Goal: Information Seeking & Learning: Learn about a topic

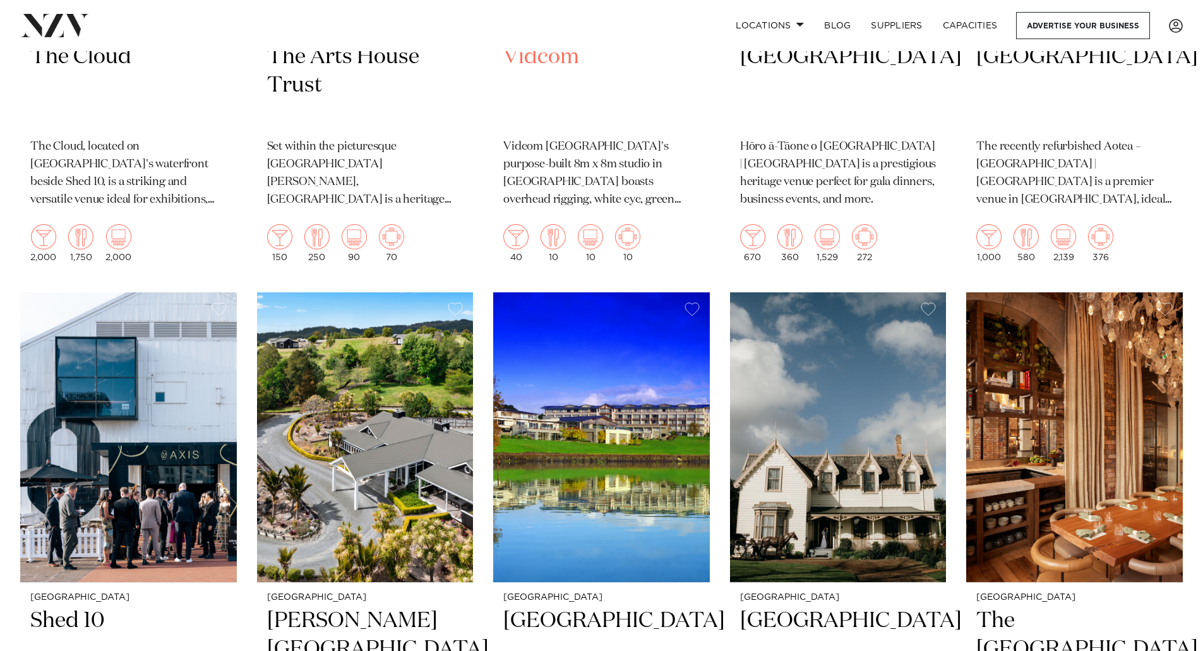
scroll to position [7073, 0]
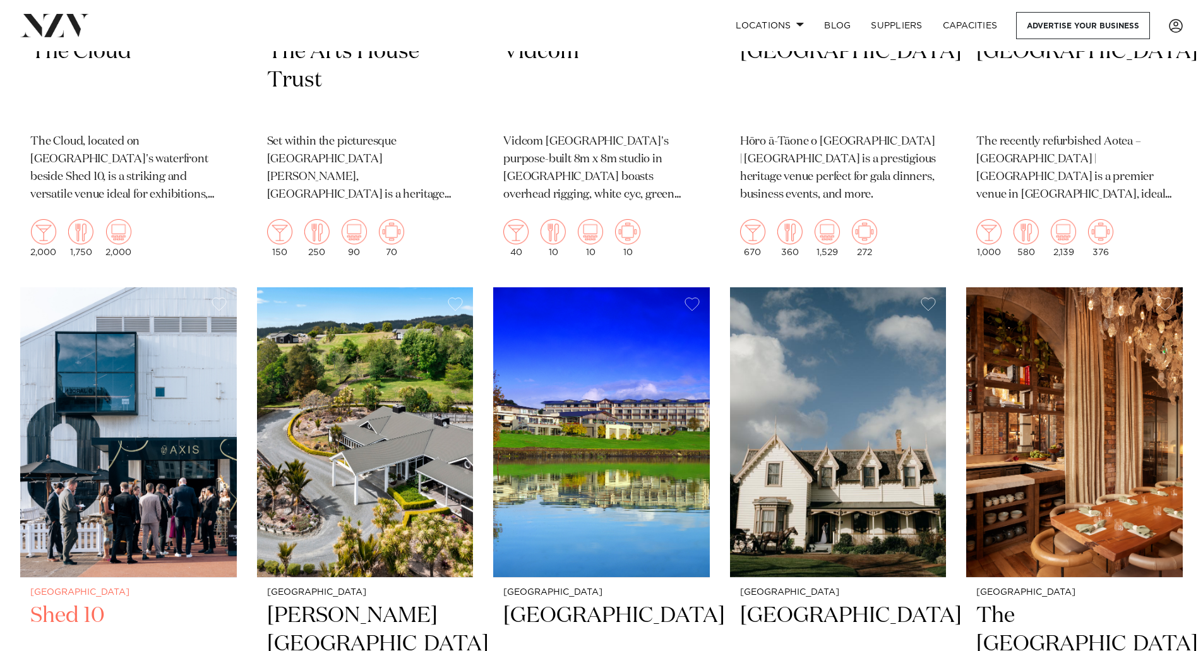
drag, startPoint x: 129, startPoint y: 366, endPoint x: 183, endPoint y: 560, distance: 201.2
click at [183, 575] on h2 "Shed 10" at bounding box center [128, 644] width 196 height 85
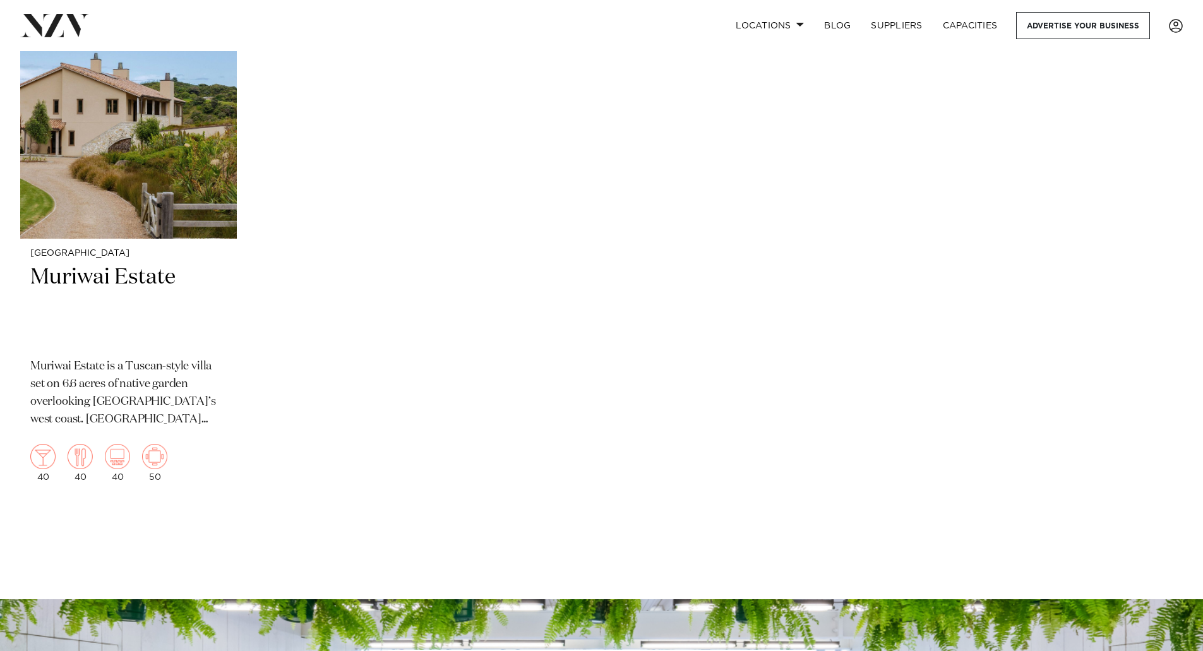
scroll to position [14178, 0]
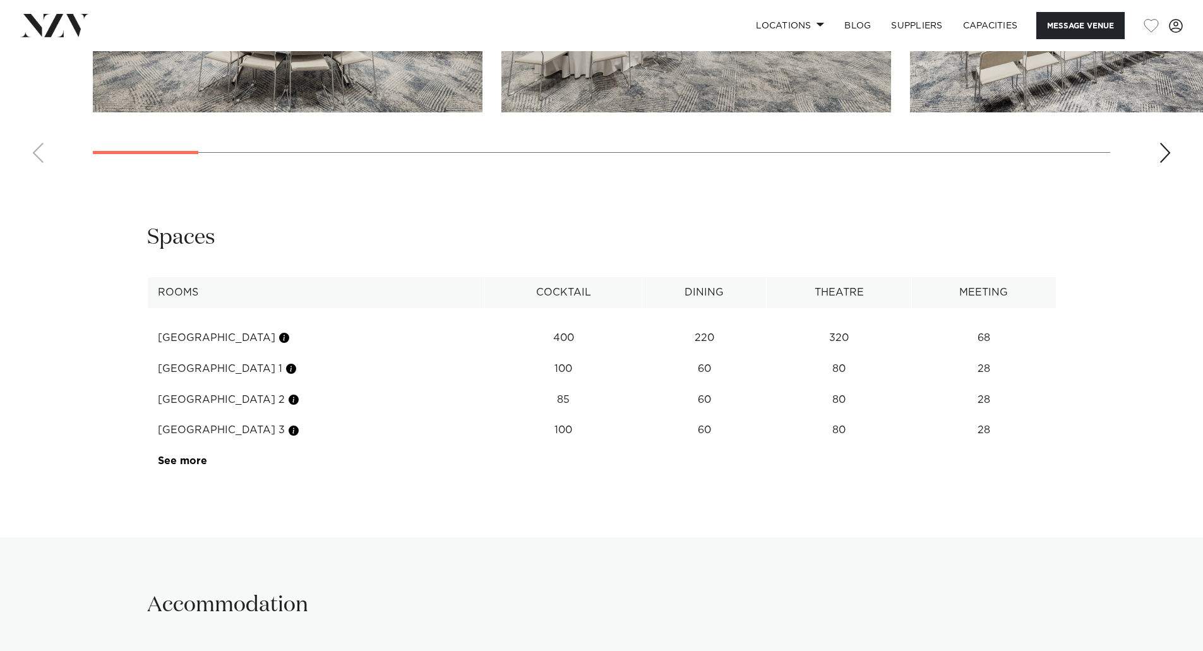
scroll to position [1579, 0]
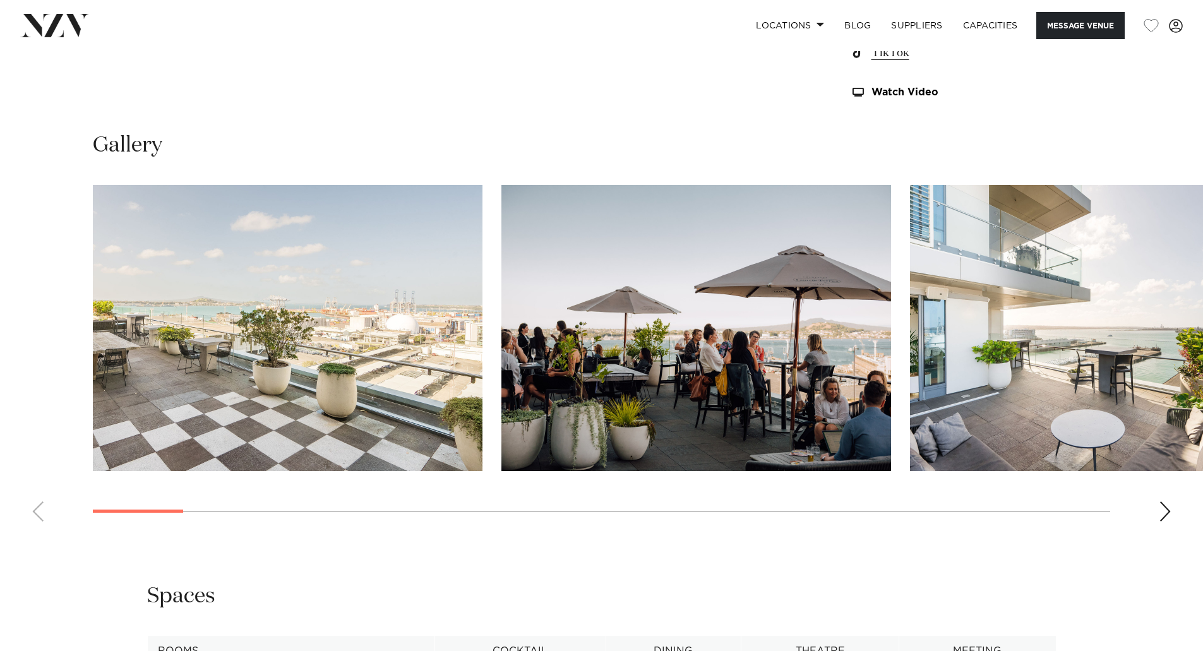
scroll to position [1010, 0]
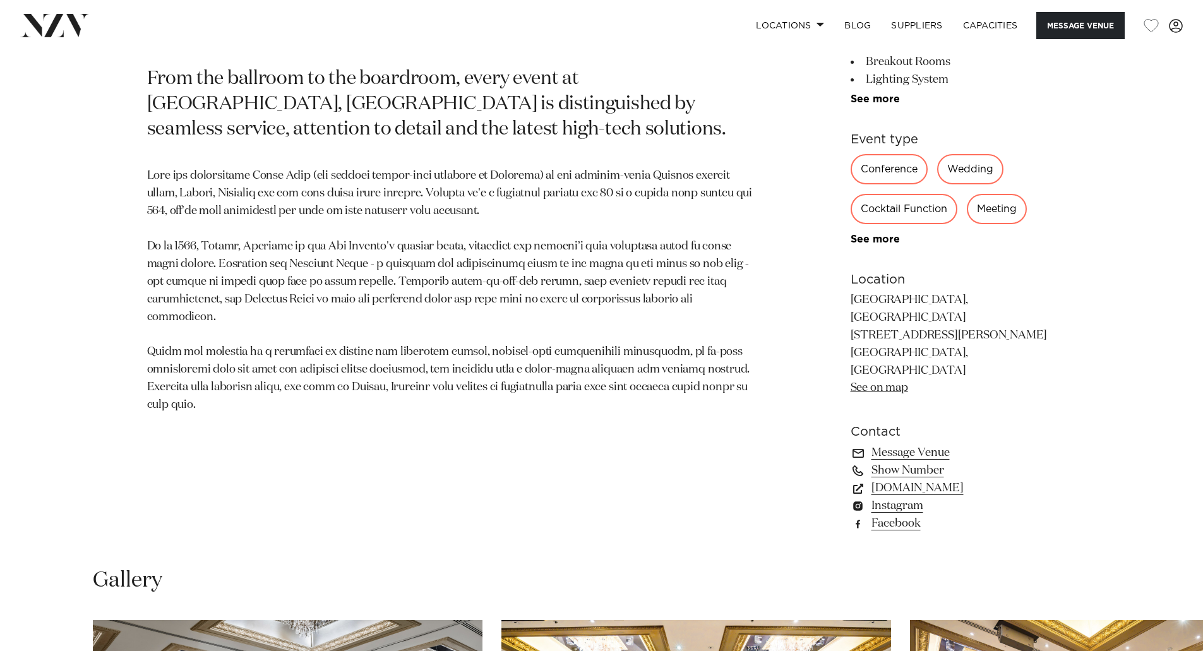
scroll to position [1200, 0]
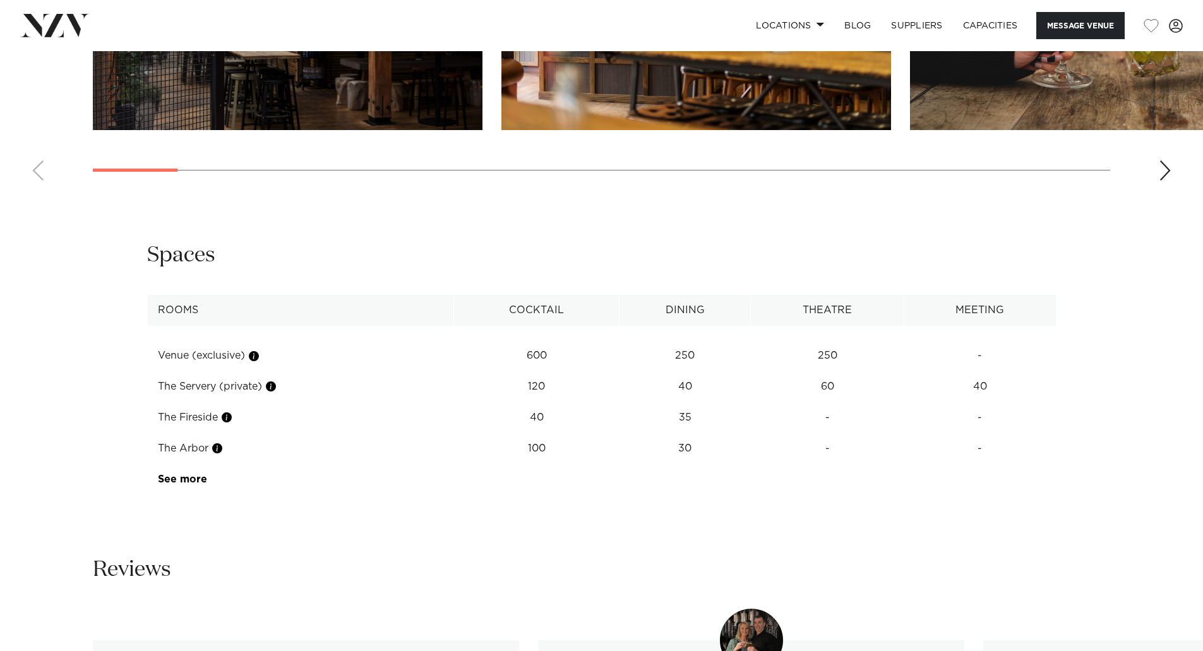
scroll to position [1326, 0]
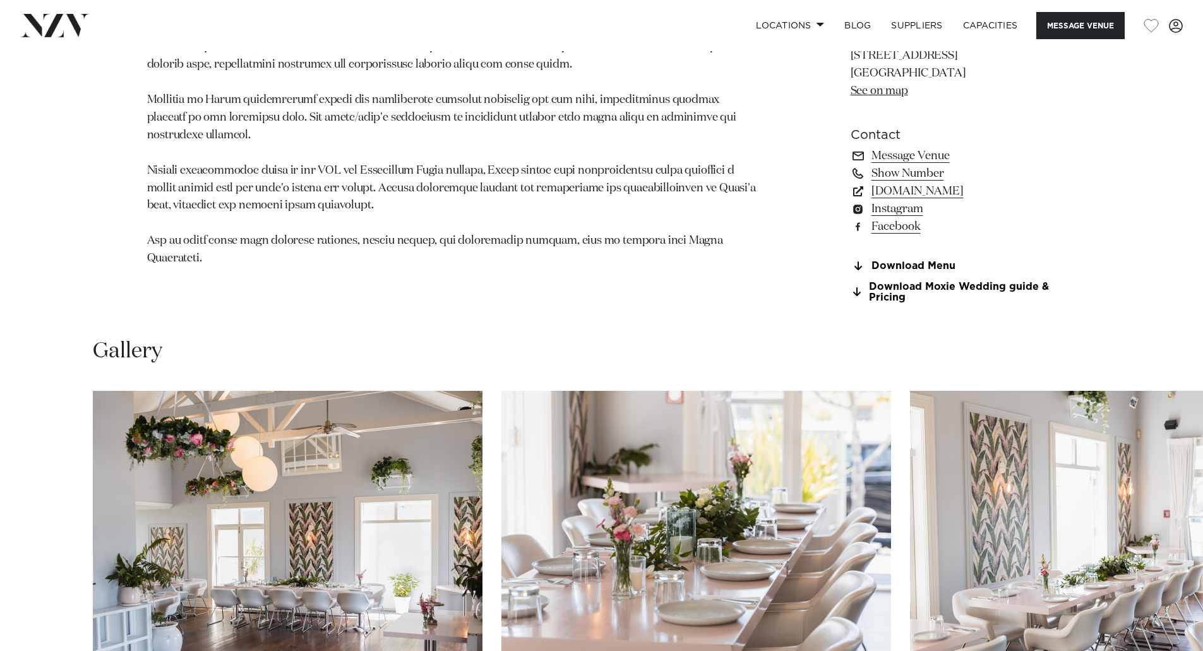
scroll to position [1074, 0]
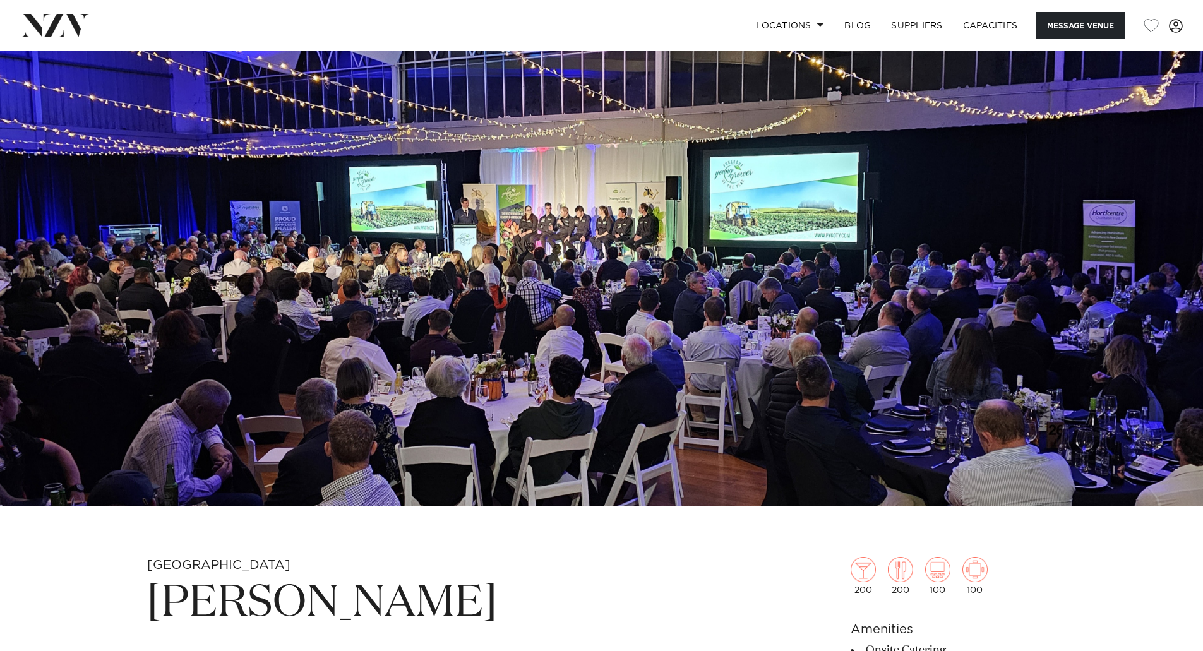
scroll to position [316, 0]
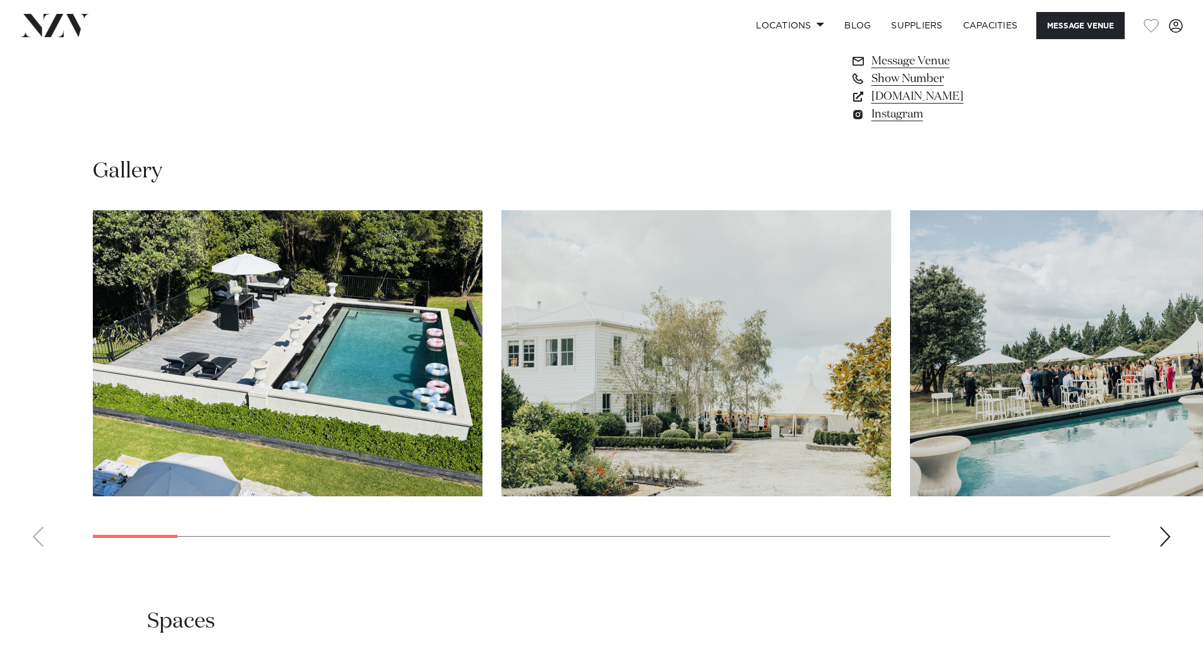
scroll to position [1137, 0]
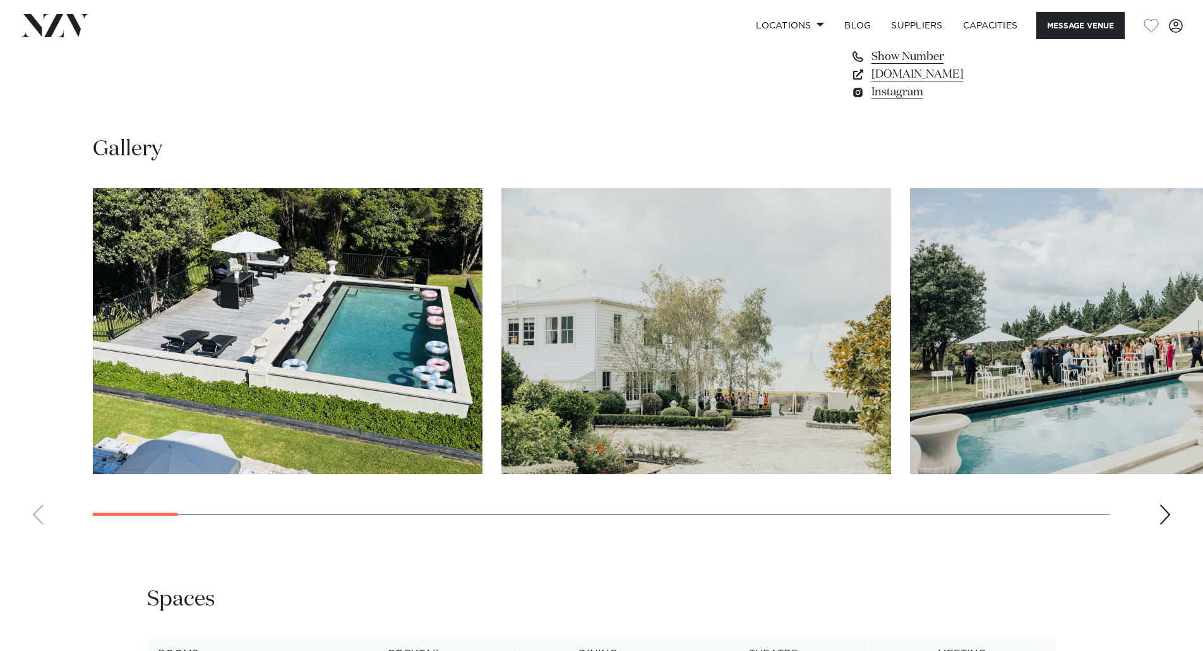
click at [1161, 514] on div "Next slide" at bounding box center [1165, 515] width 13 height 20
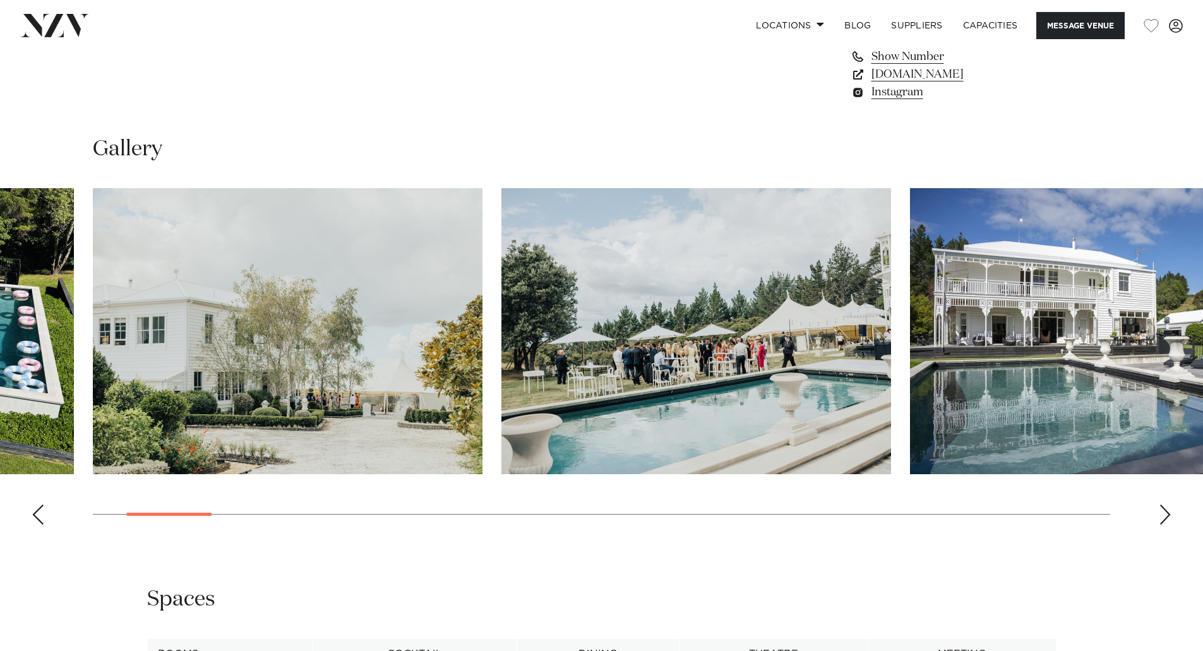
click at [1161, 514] on div "Next slide" at bounding box center [1165, 515] width 13 height 20
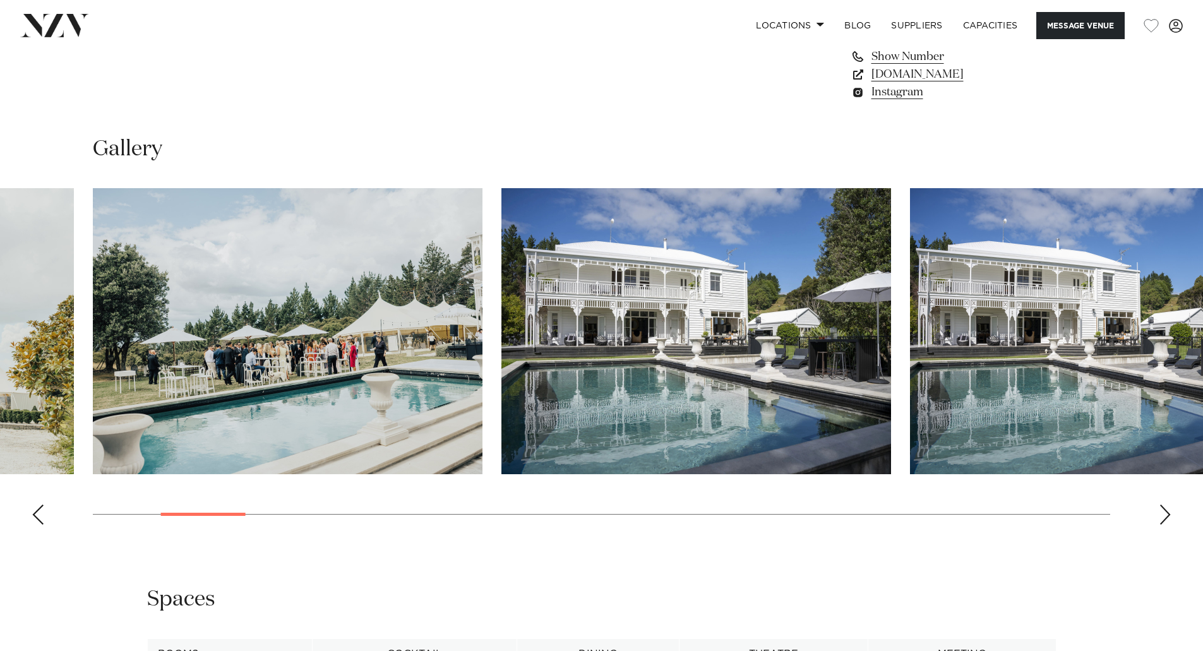
click at [1161, 514] on div "Next slide" at bounding box center [1165, 515] width 13 height 20
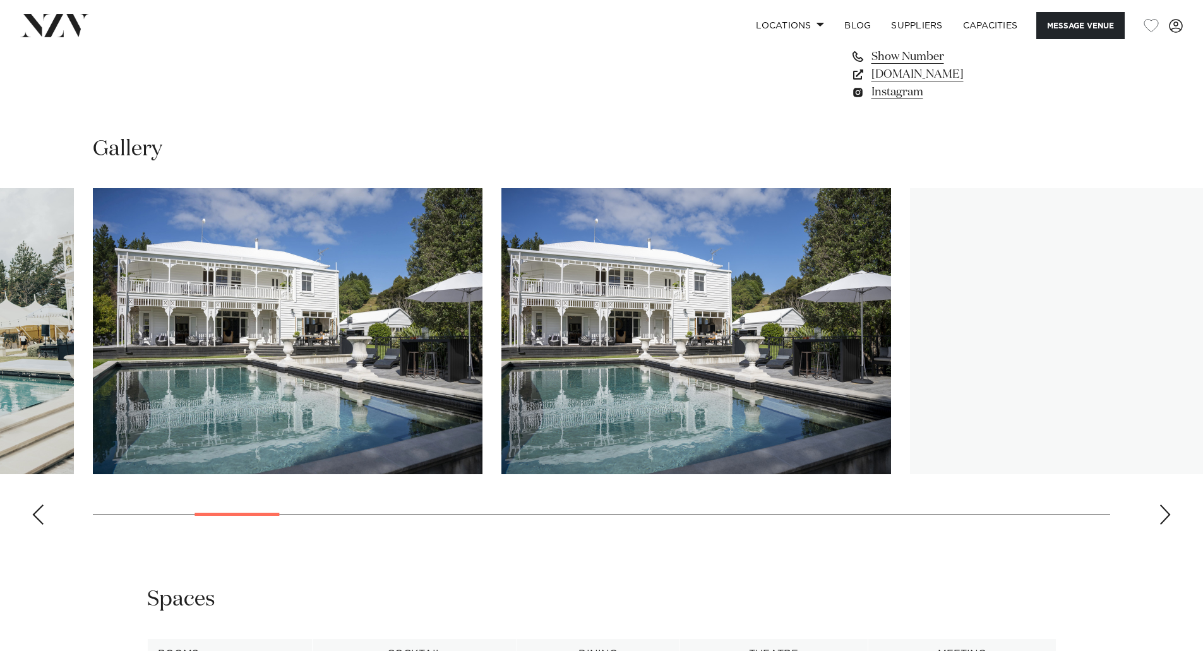
click at [1161, 514] on div "Next slide" at bounding box center [1165, 515] width 13 height 20
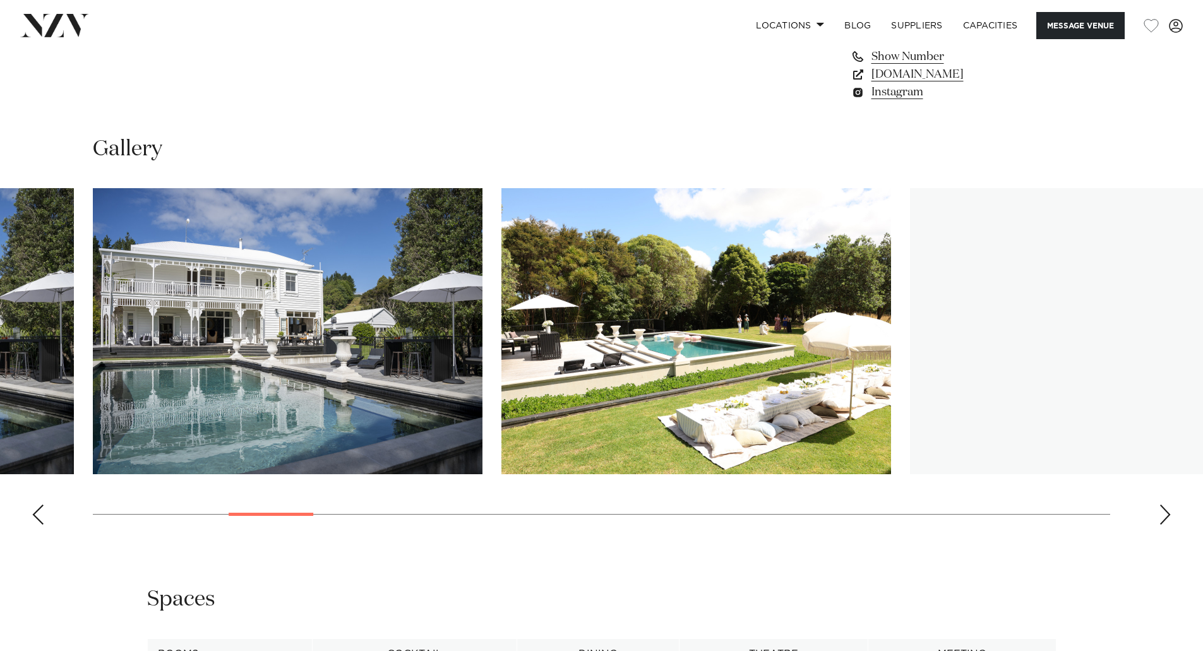
click at [1161, 514] on div "Next slide" at bounding box center [1165, 515] width 13 height 20
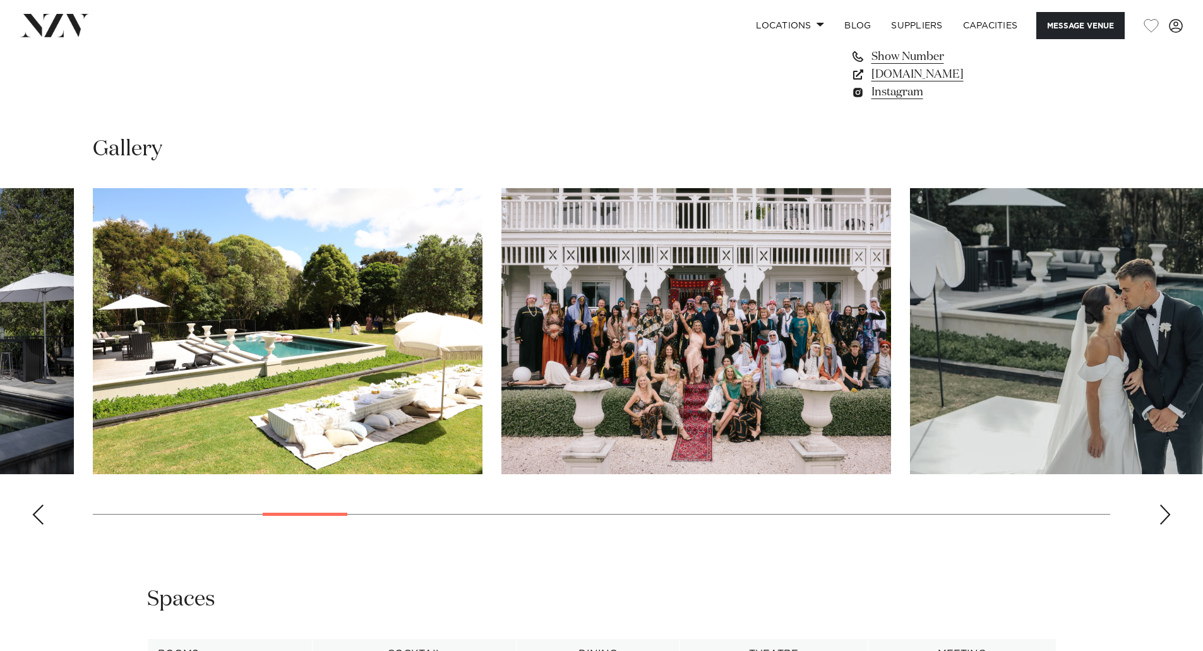
click at [1161, 514] on div "Next slide" at bounding box center [1165, 515] width 13 height 20
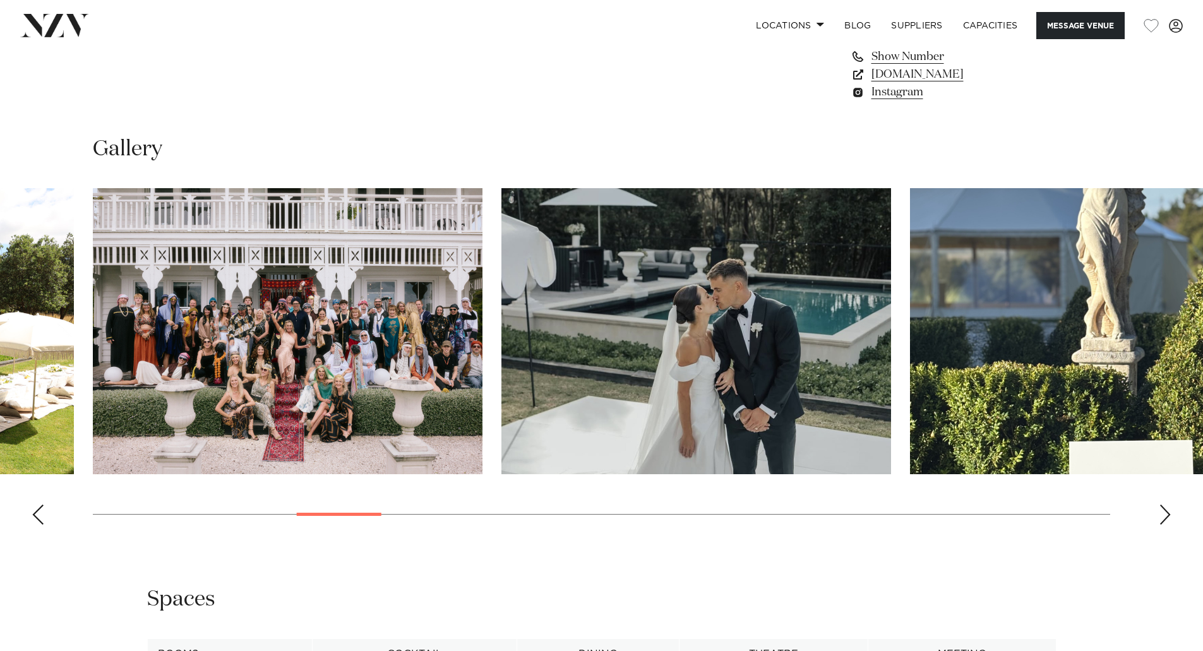
click at [1161, 514] on div "Next slide" at bounding box center [1165, 515] width 13 height 20
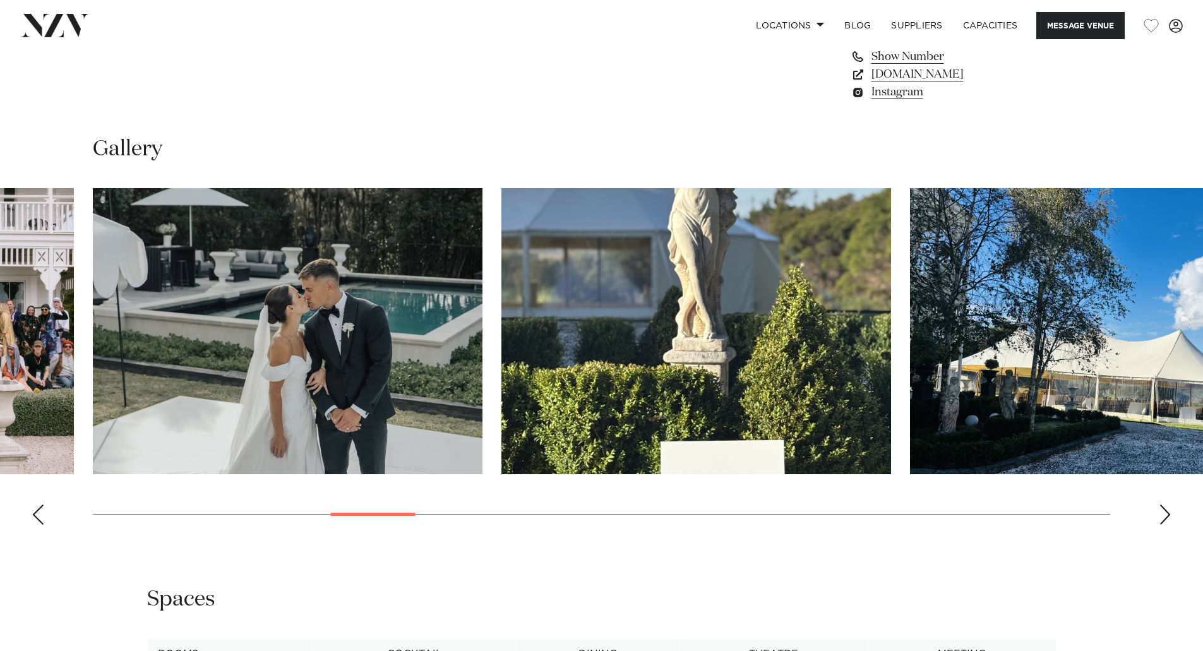
click at [1161, 514] on div "Next slide" at bounding box center [1165, 515] width 13 height 20
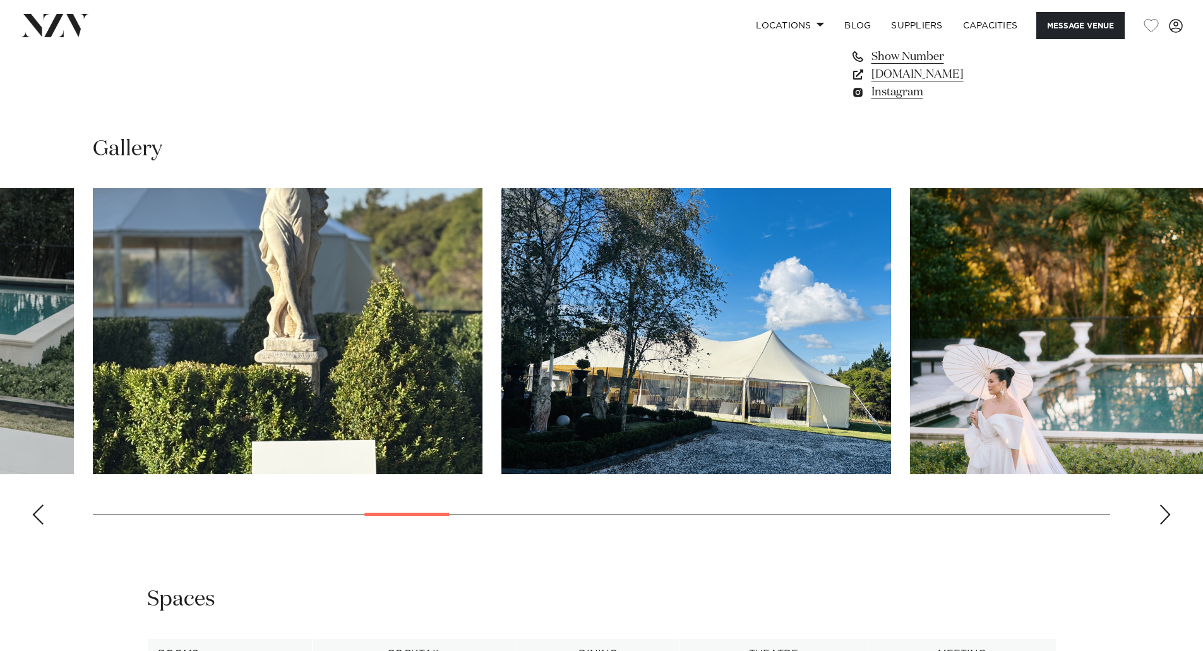
click at [1161, 514] on div "Next slide" at bounding box center [1165, 515] width 13 height 20
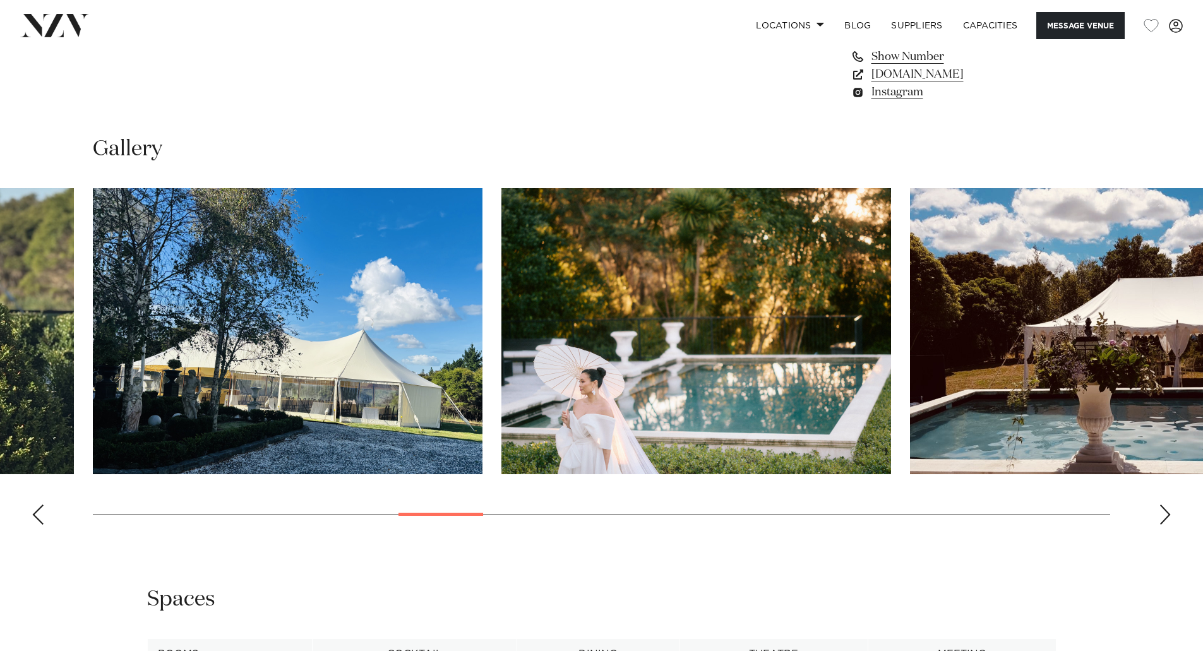
click at [1161, 514] on div "Next slide" at bounding box center [1165, 515] width 13 height 20
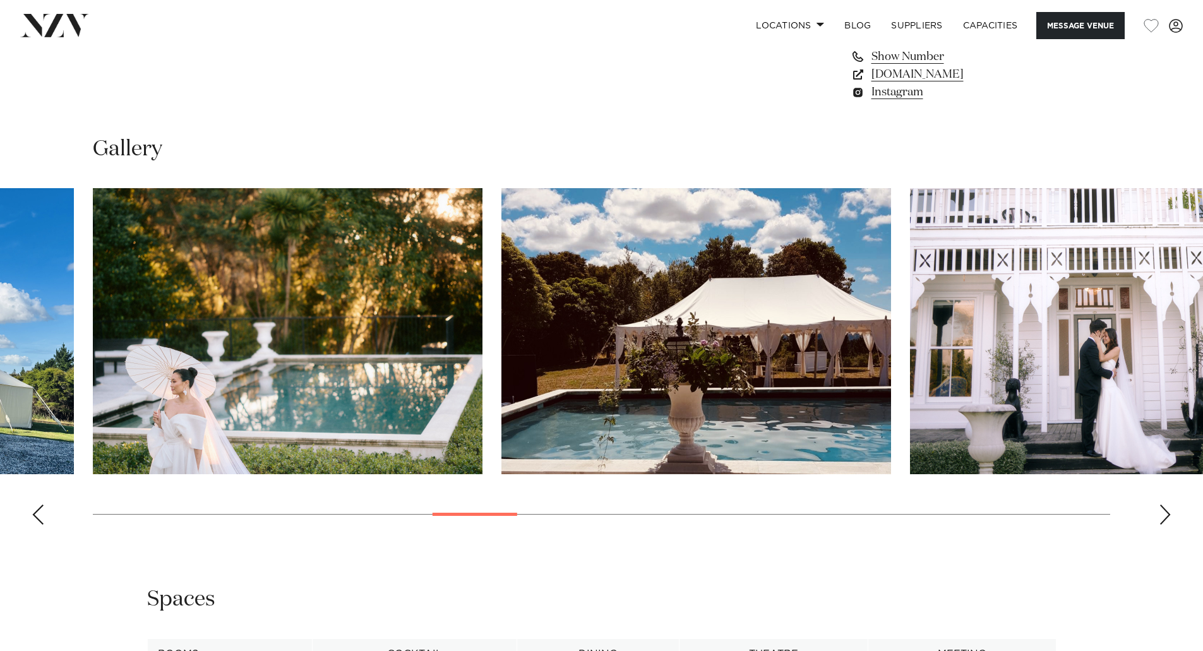
click at [1161, 514] on div "Next slide" at bounding box center [1165, 515] width 13 height 20
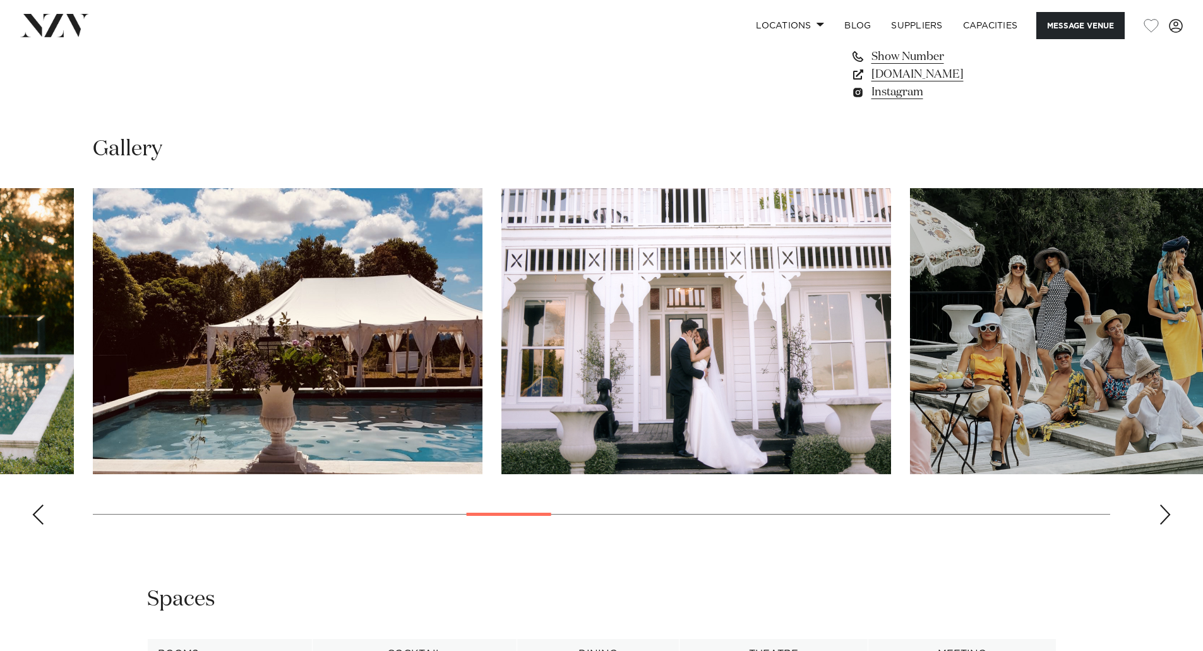
click at [1161, 514] on div "Next slide" at bounding box center [1165, 515] width 13 height 20
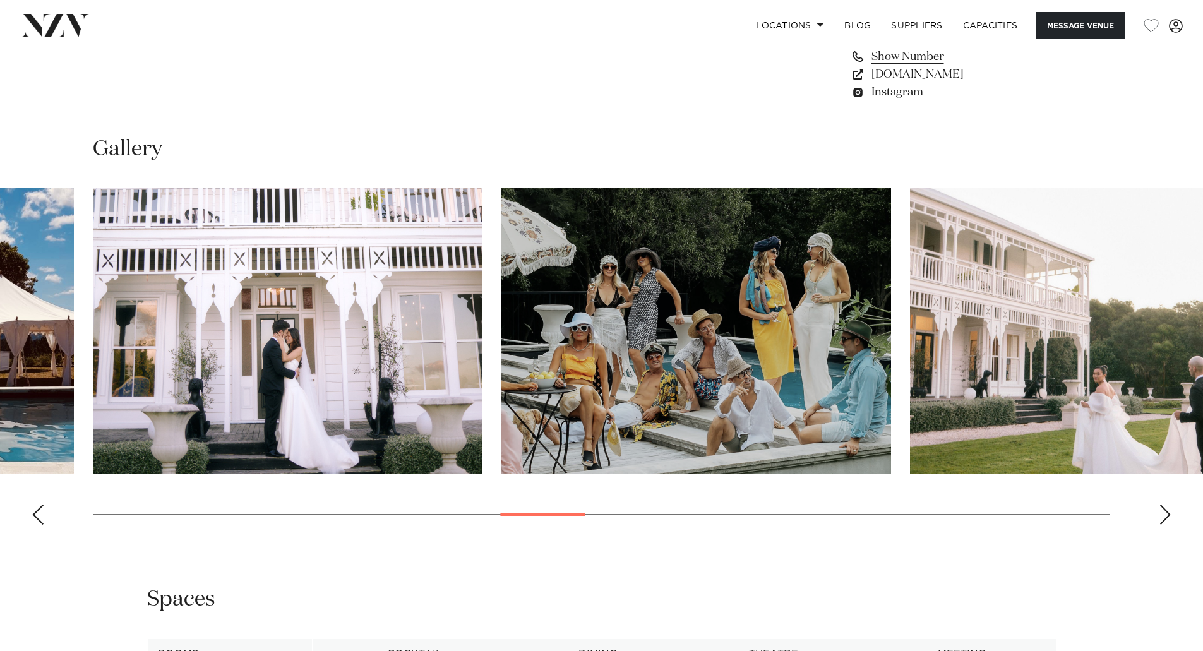
click at [1161, 514] on div "Next slide" at bounding box center [1165, 515] width 13 height 20
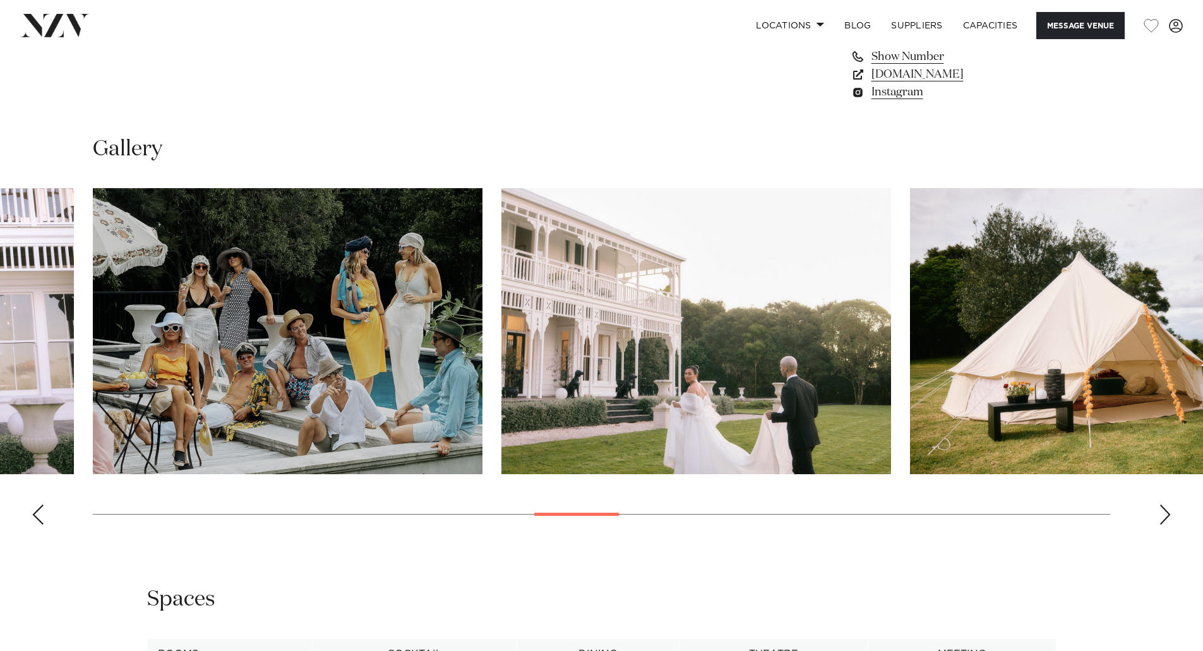
click at [1161, 514] on div "Next slide" at bounding box center [1165, 515] width 13 height 20
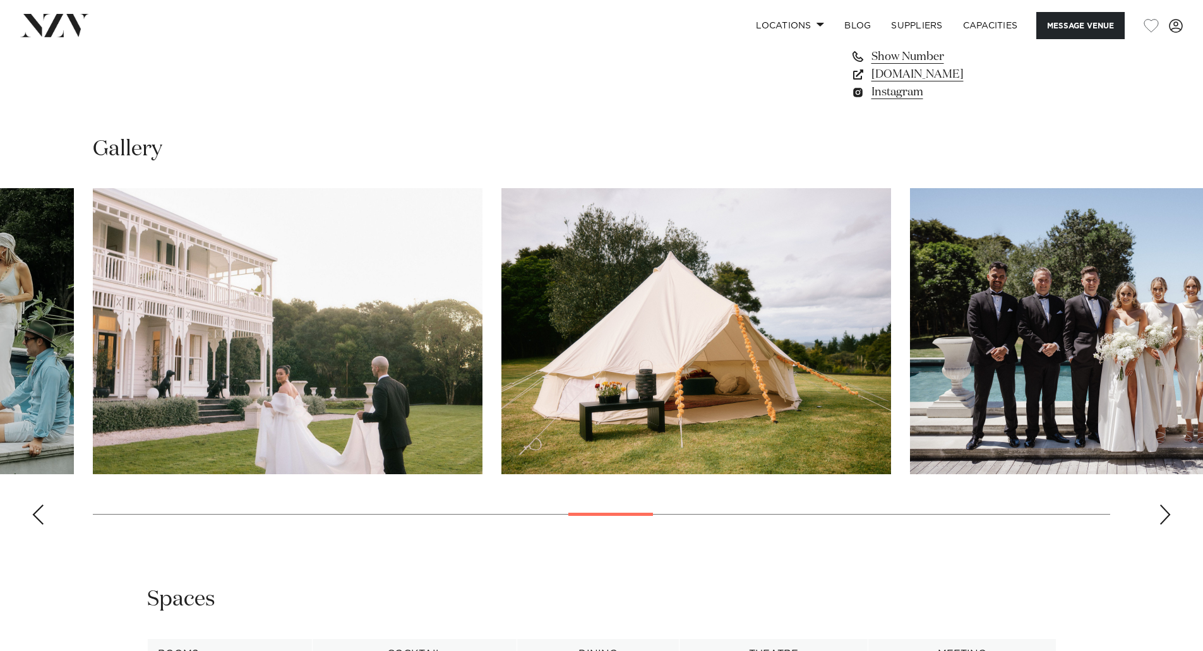
click at [1161, 514] on div "Next slide" at bounding box center [1165, 515] width 13 height 20
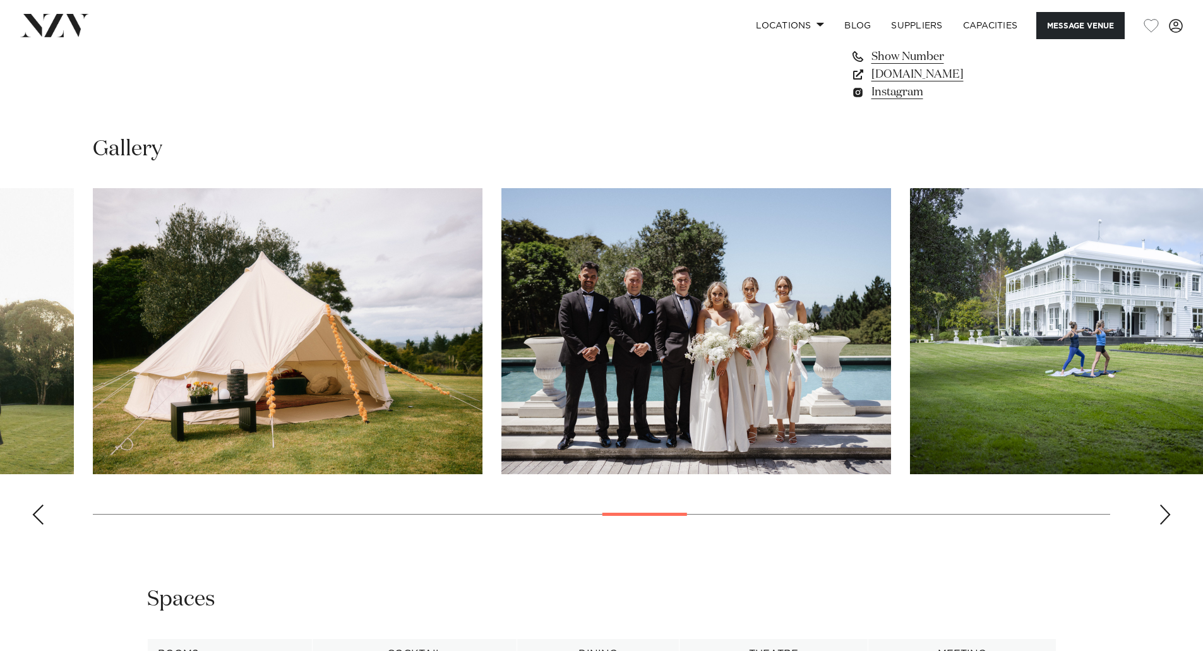
click at [1161, 512] on div "Next slide" at bounding box center [1165, 515] width 13 height 20
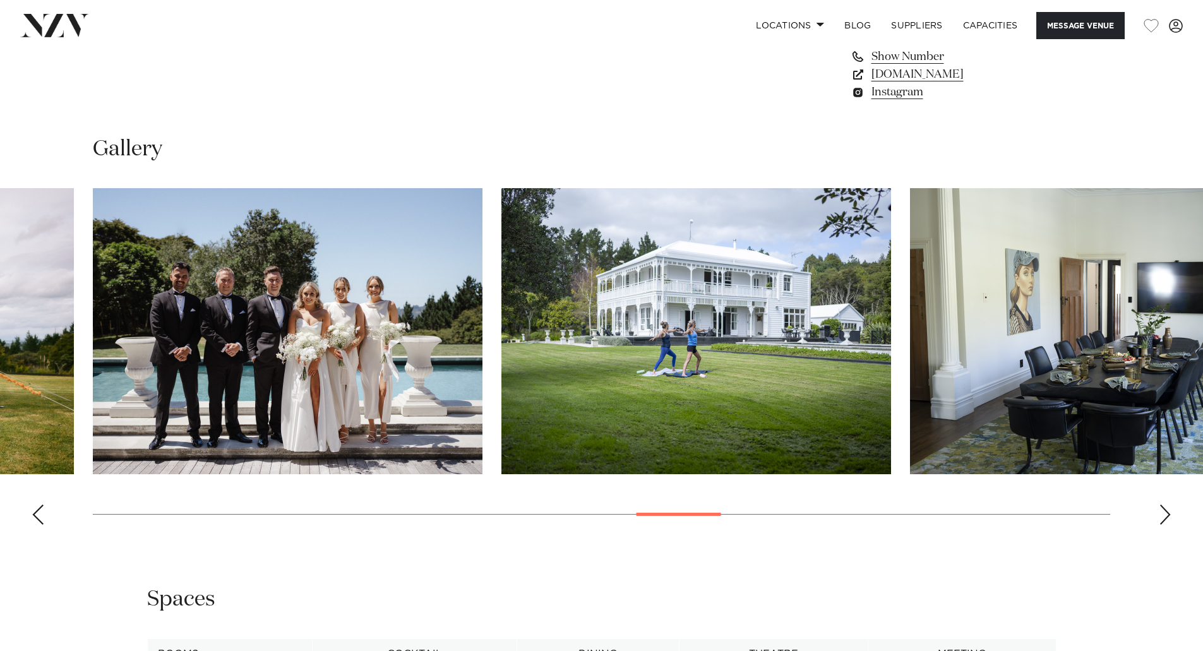
click at [1161, 513] on div "Next slide" at bounding box center [1165, 515] width 13 height 20
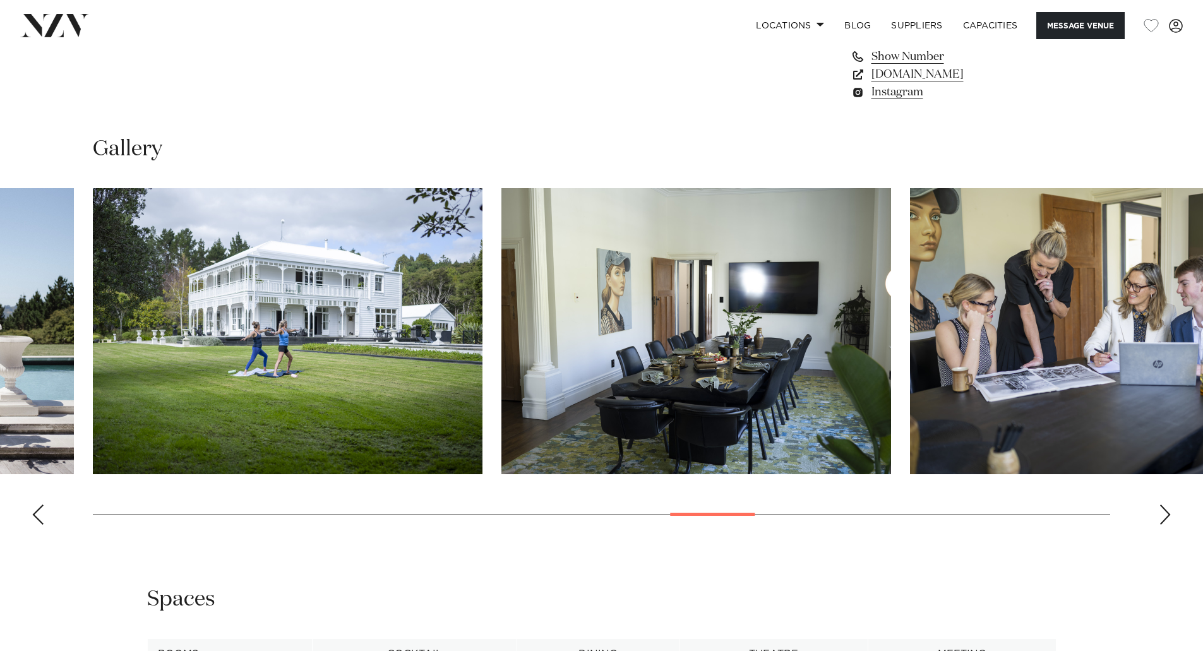
click at [1161, 514] on div "Next slide" at bounding box center [1165, 515] width 13 height 20
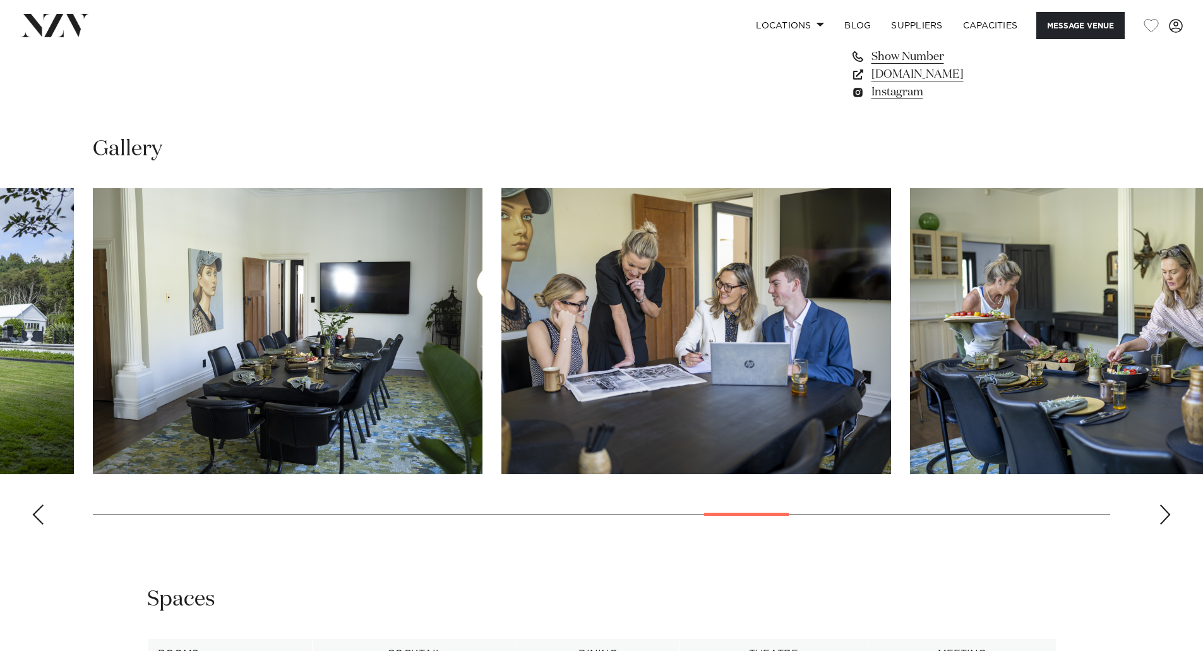
click at [1161, 514] on div "Next slide" at bounding box center [1165, 515] width 13 height 20
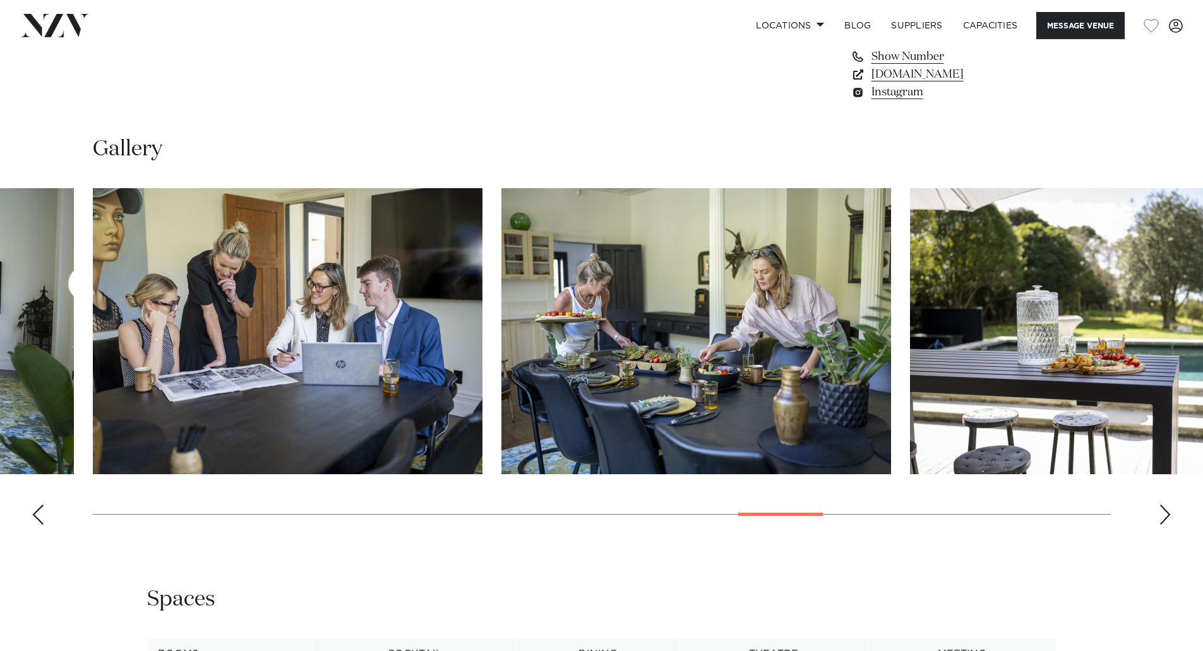
click at [1161, 514] on div "Next slide" at bounding box center [1165, 515] width 13 height 20
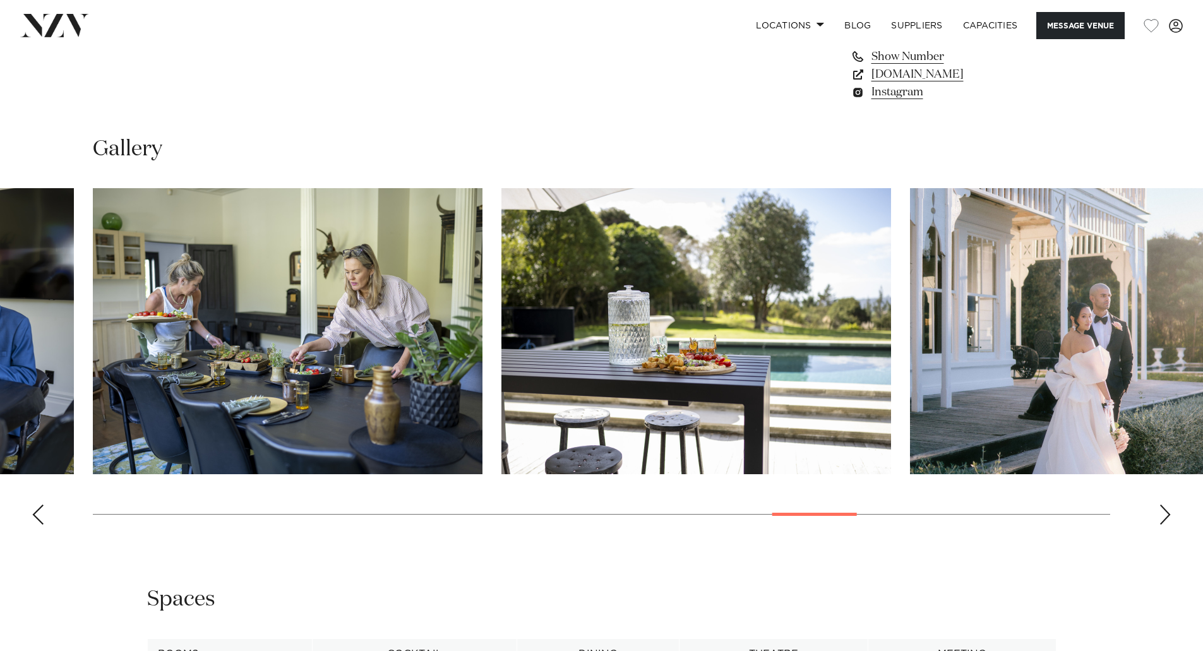
click at [1161, 514] on div "Next slide" at bounding box center [1165, 515] width 13 height 20
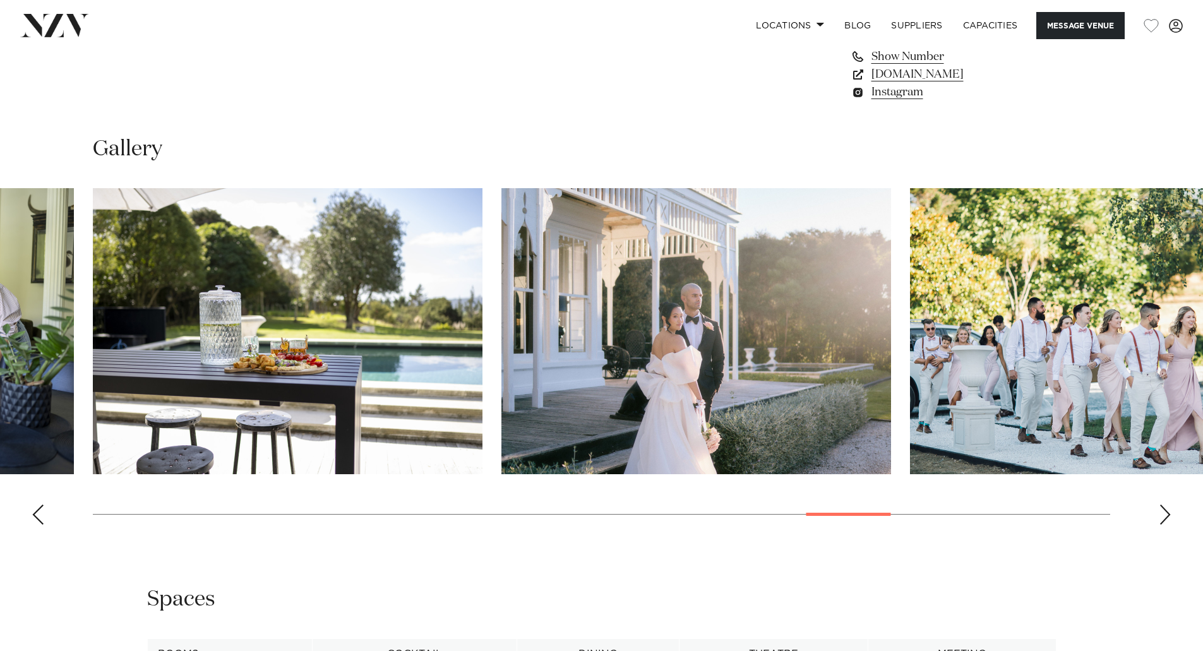
click at [1161, 514] on div "Next slide" at bounding box center [1165, 515] width 13 height 20
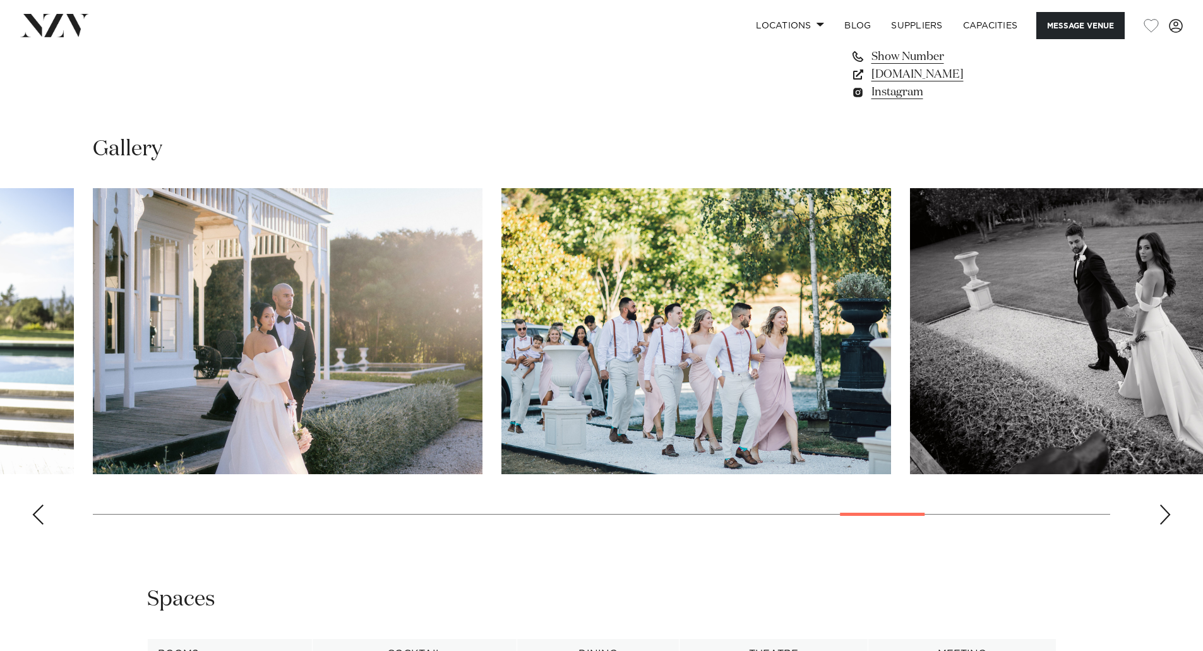
click at [1161, 514] on div "Next slide" at bounding box center [1165, 515] width 13 height 20
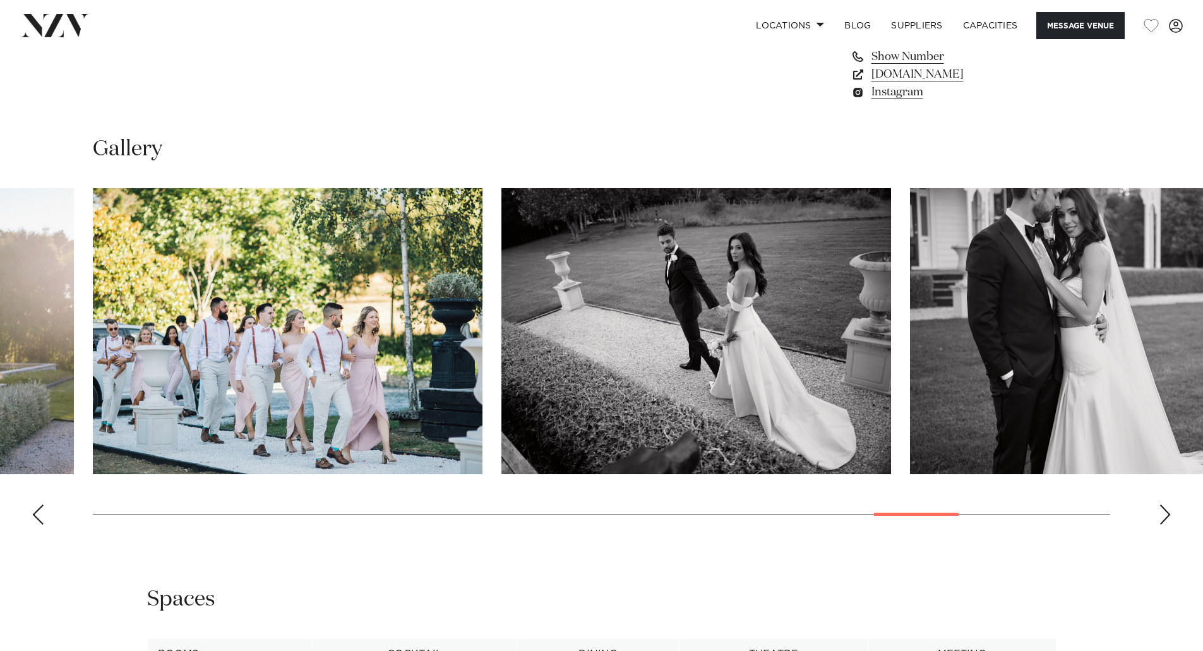
click at [1161, 514] on div "Next slide" at bounding box center [1165, 515] width 13 height 20
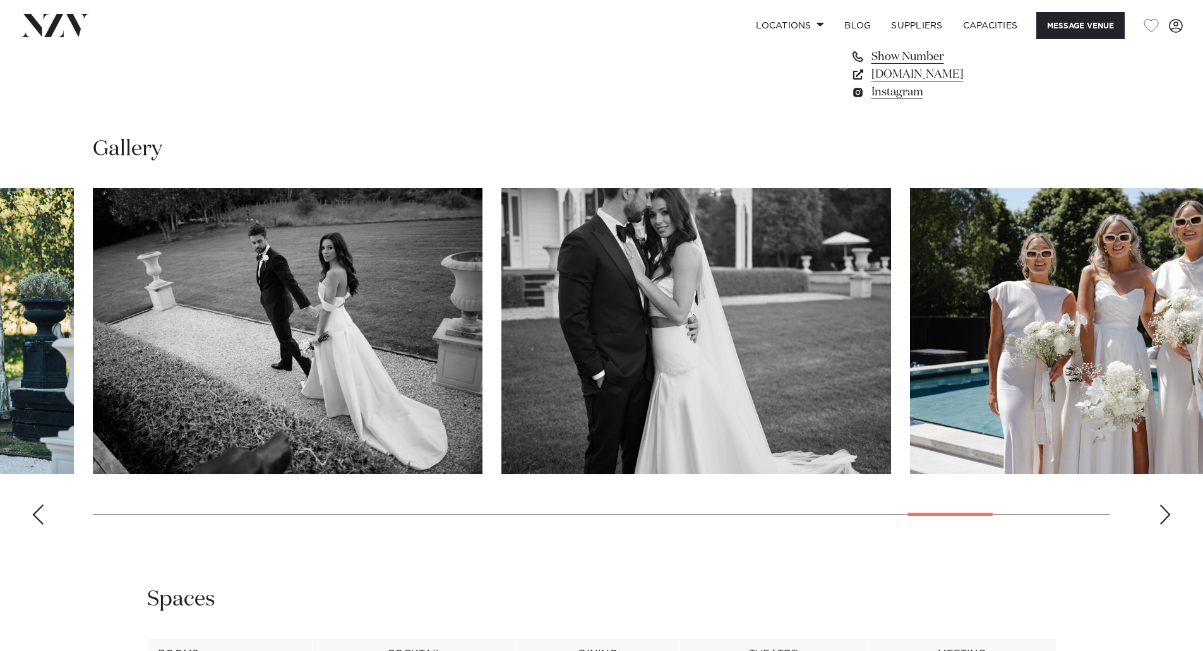
click at [1161, 514] on div "Next slide" at bounding box center [1165, 515] width 13 height 20
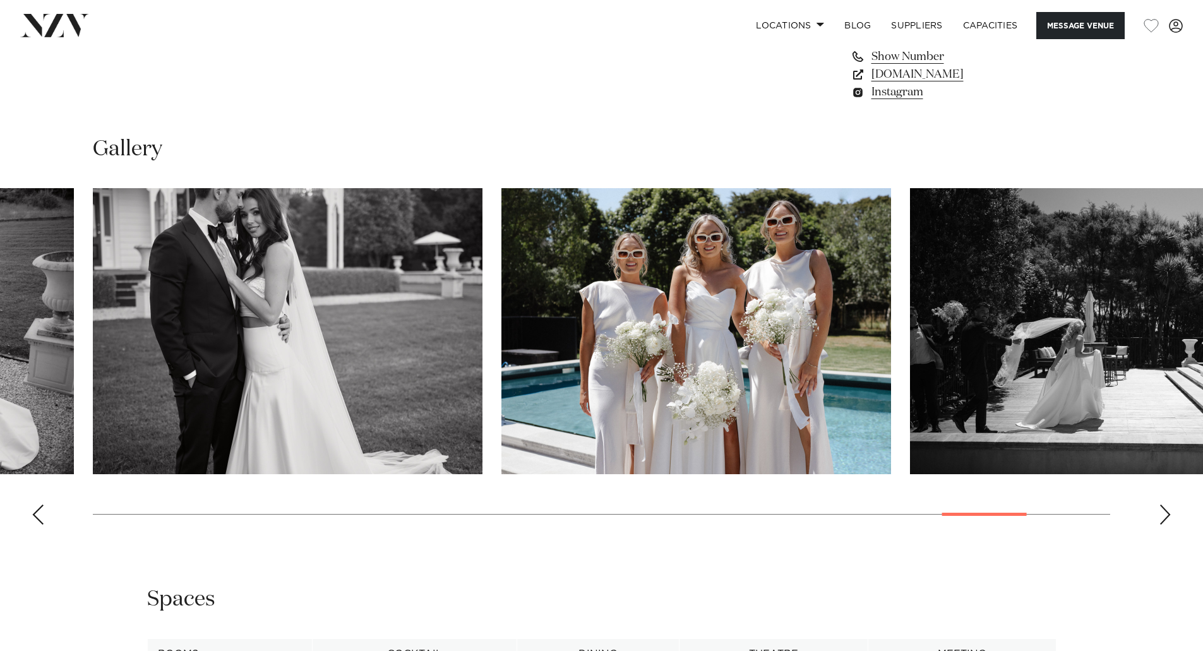
click at [1161, 515] on div "Next slide" at bounding box center [1165, 515] width 13 height 20
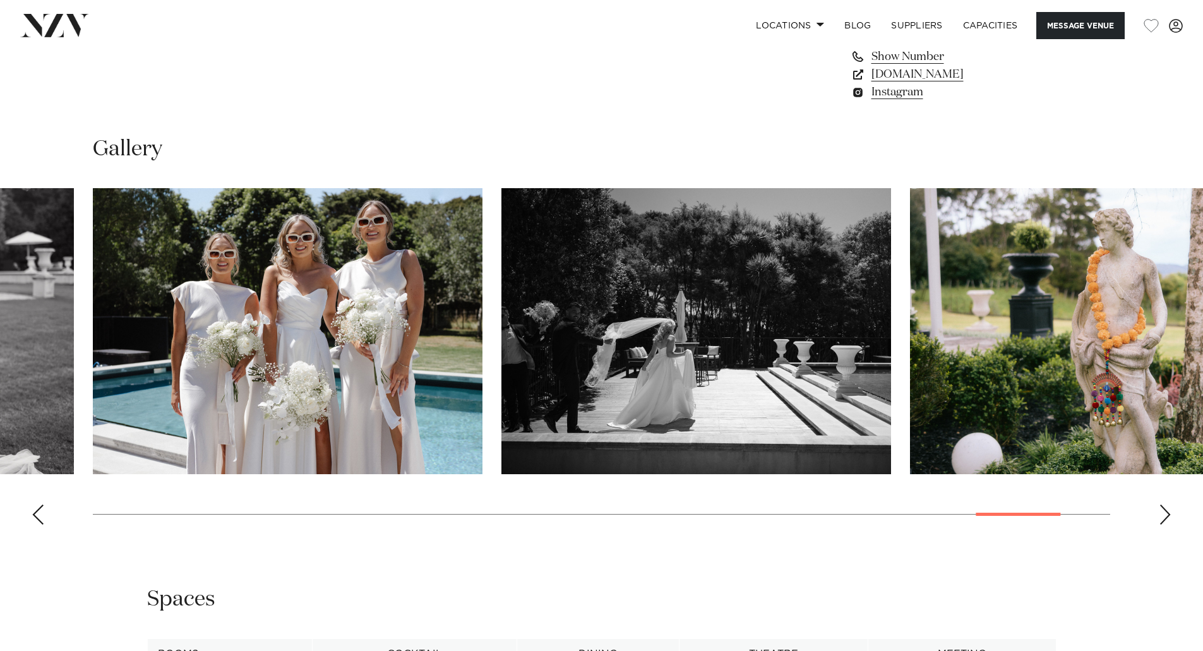
click at [1161, 515] on div "Next slide" at bounding box center [1165, 515] width 13 height 20
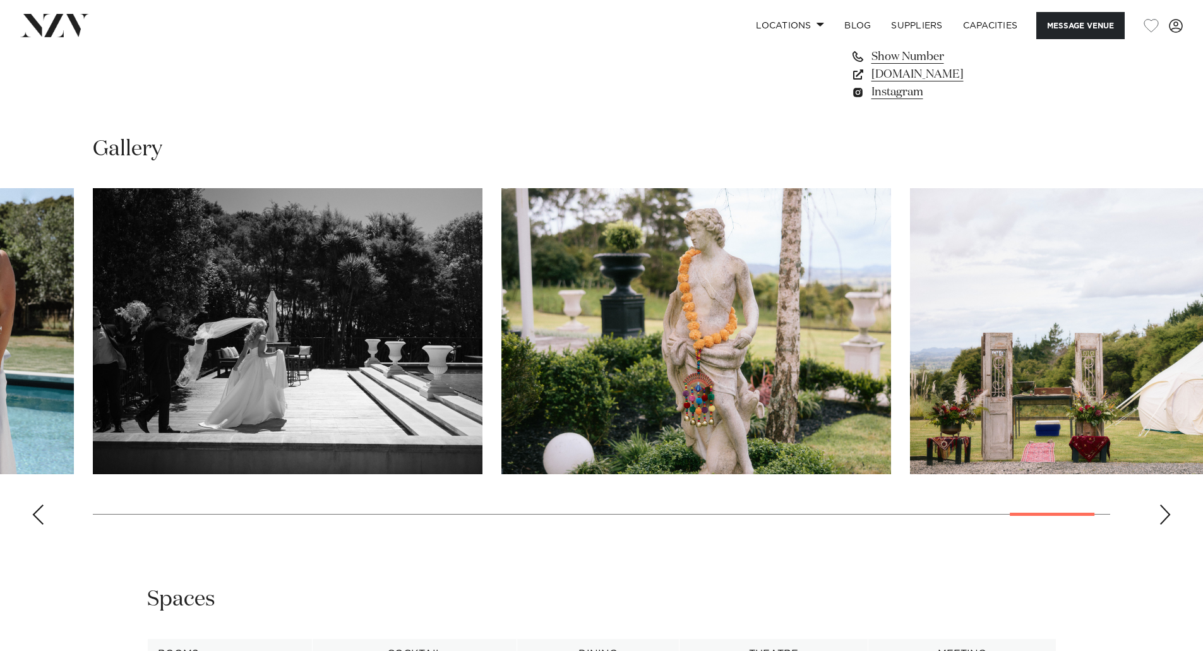
click at [1161, 515] on div "Next slide" at bounding box center [1165, 515] width 13 height 20
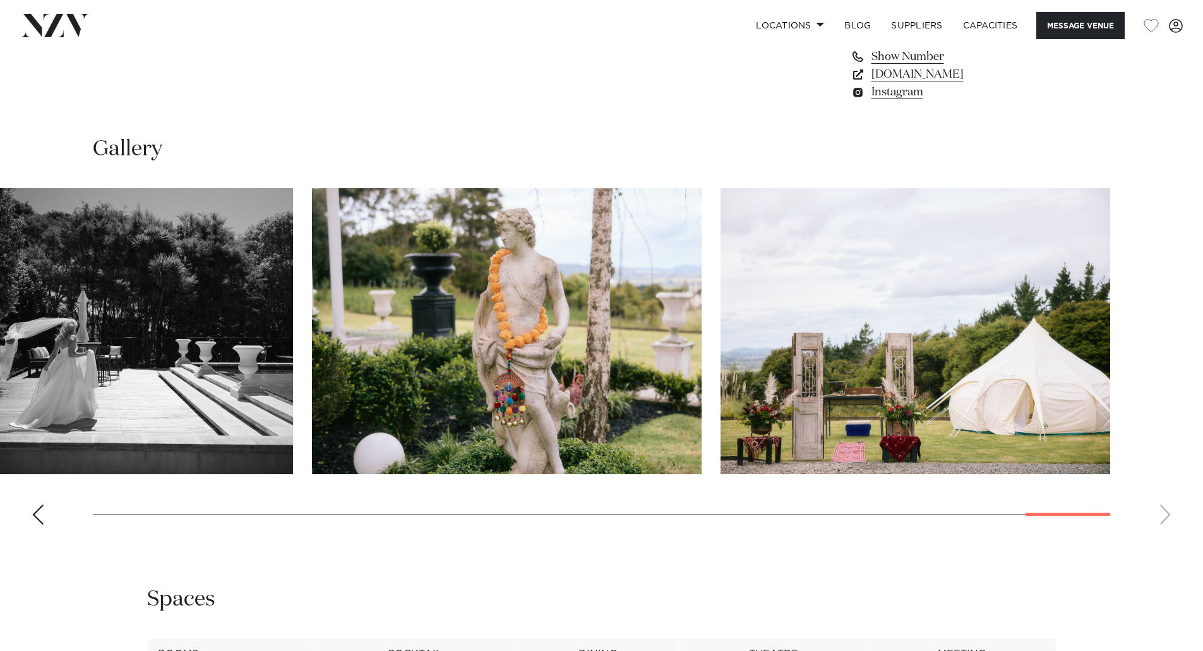
scroll to position [1642, 0]
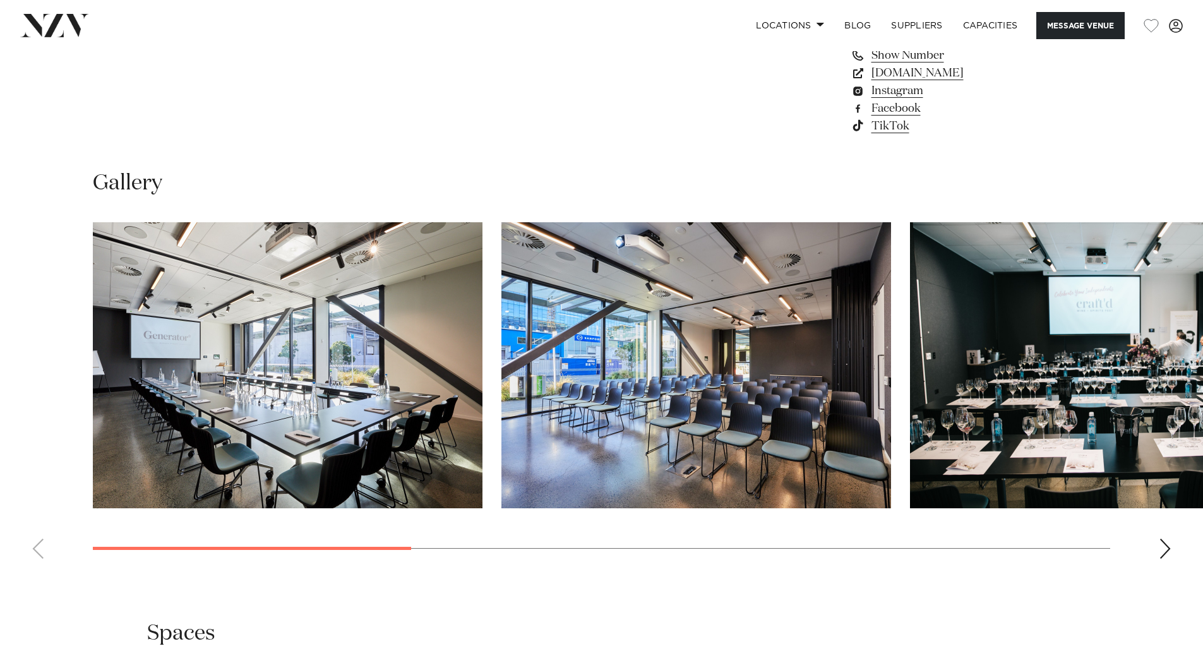
scroll to position [1200, 0]
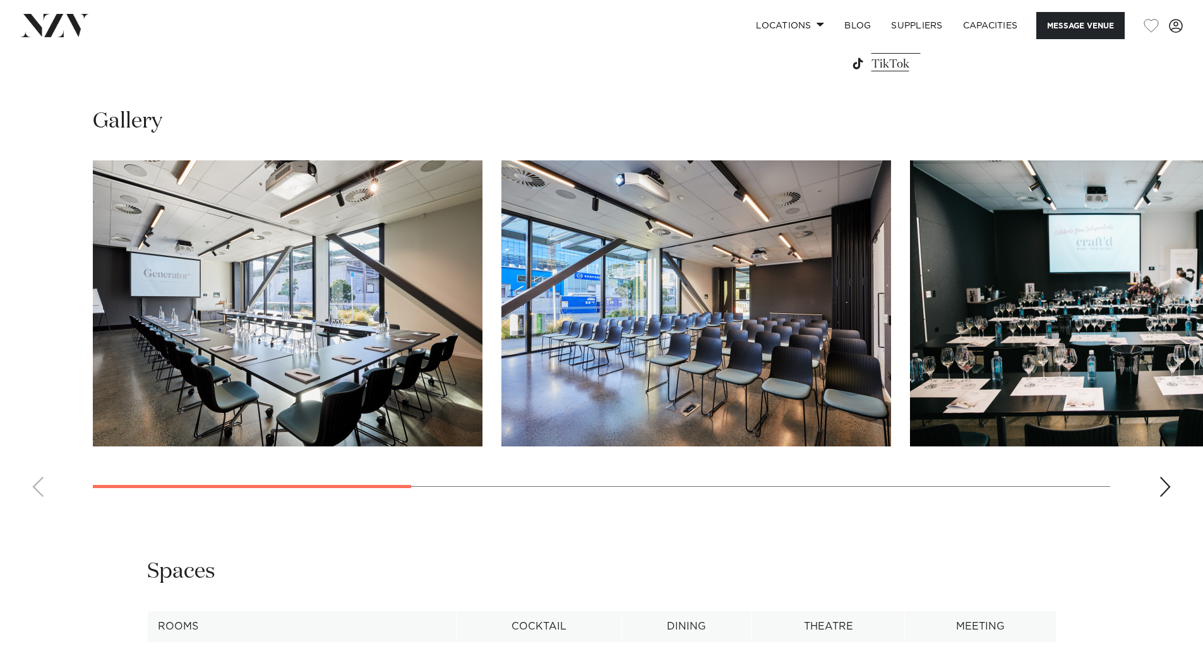
click at [1158, 476] on swiper-container at bounding box center [601, 333] width 1203 height 347
click at [1160, 486] on div "Next slide" at bounding box center [1165, 487] width 13 height 20
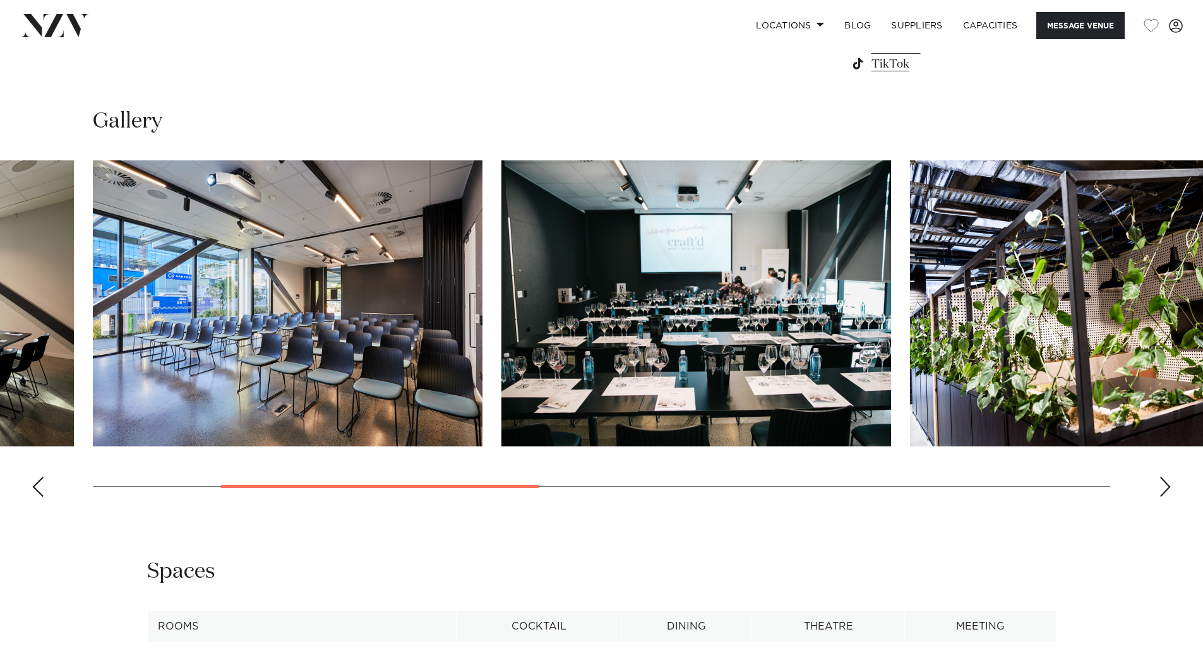
click at [1160, 486] on div "Next slide" at bounding box center [1165, 487] width 13 height 20
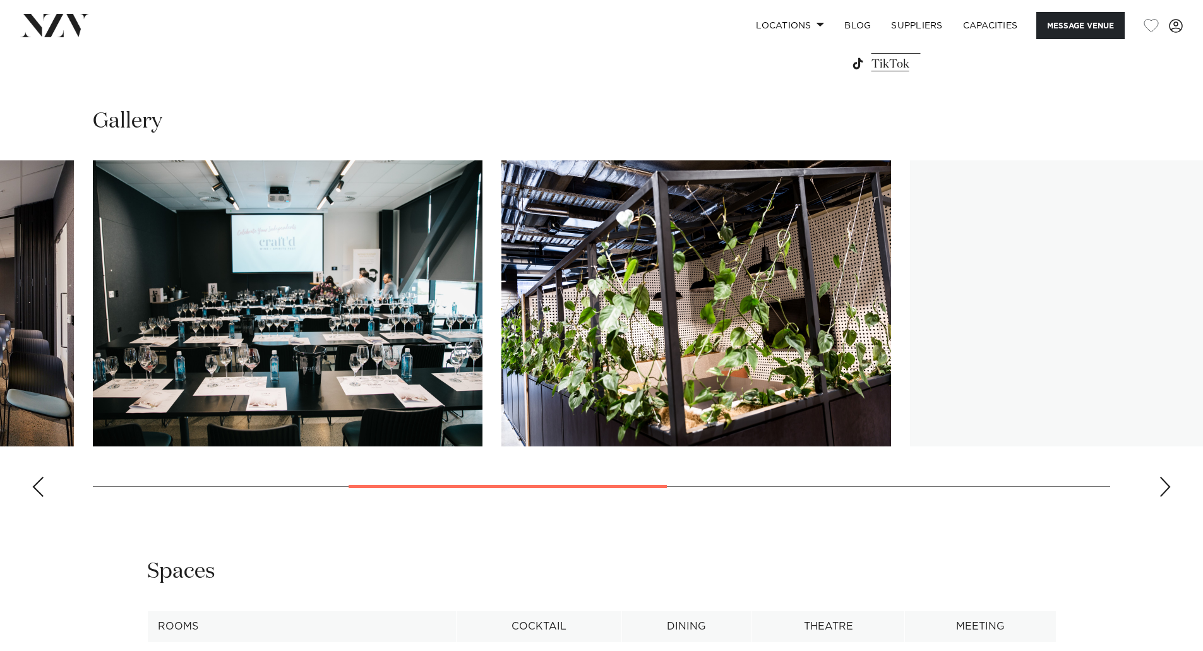
click at [1160, 486] on div "Next slide" at bounding box center [1165, 487] width 13 height 20
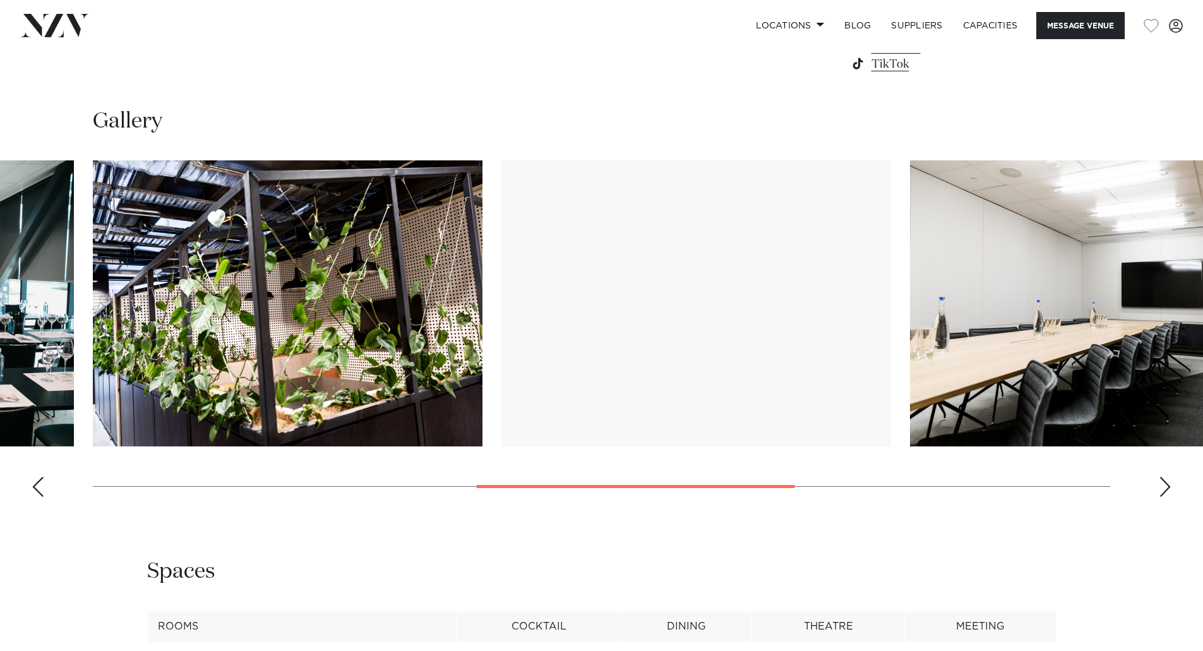
click at [1160, 486] on div "Next slide" at bounding box center [1165, 487] width 13 height 20
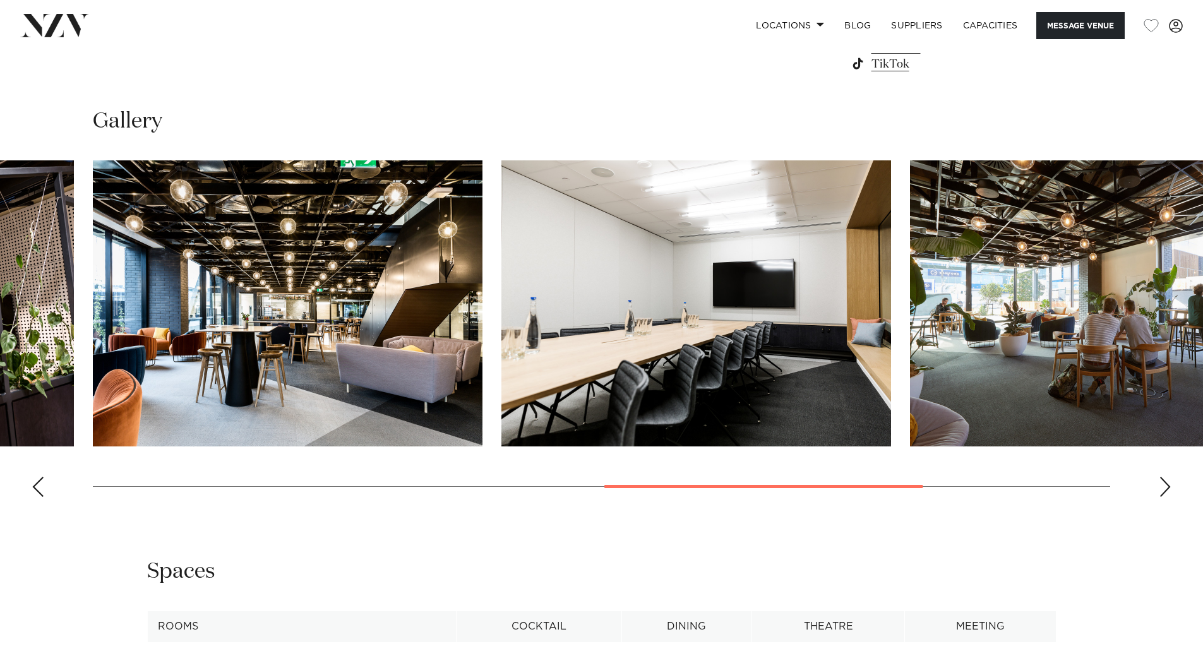
click at [1160, 486] on div "Next slide" at bounding box center [1165, 487] width 13 height 20
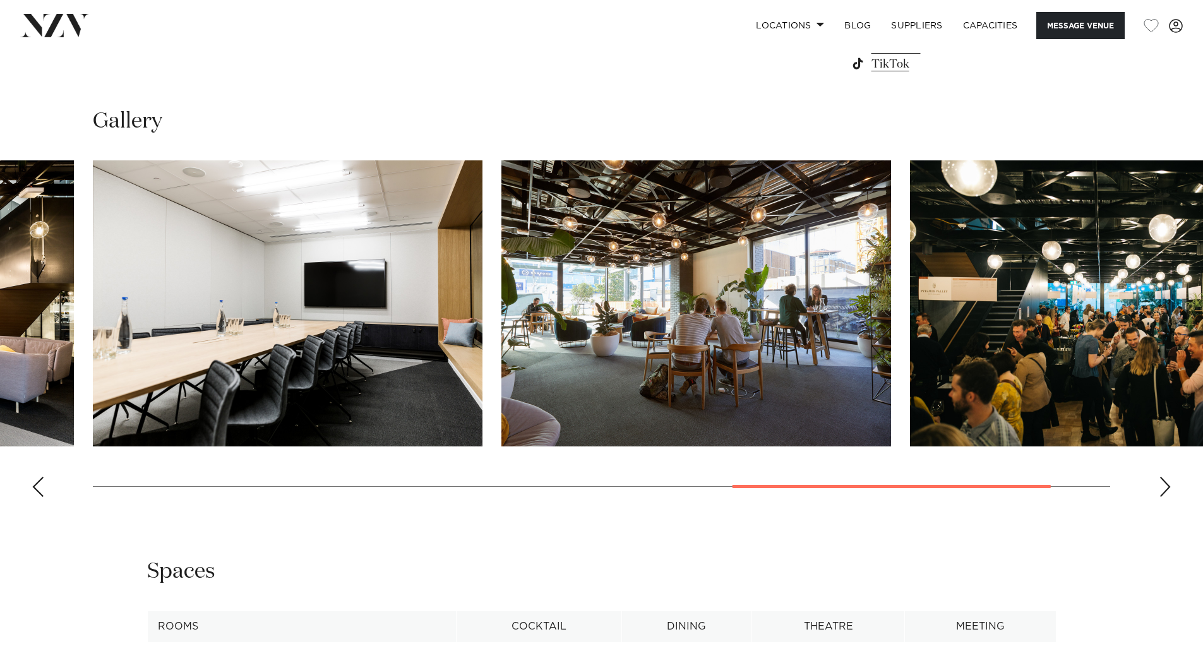
click at [1160, 486] on div "Next slide" at bounding box center [1165, 487] width 13 height 20
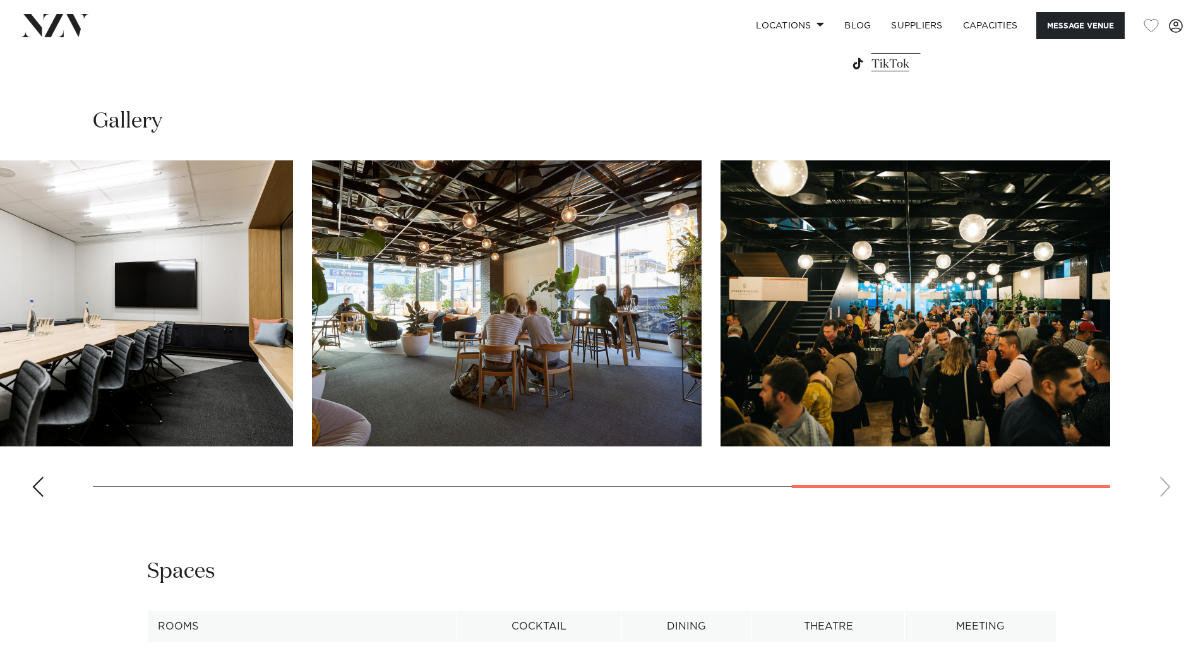
click at [1160, 486] on swiper-container at bounding box center [601, 333] width 1203 height 347
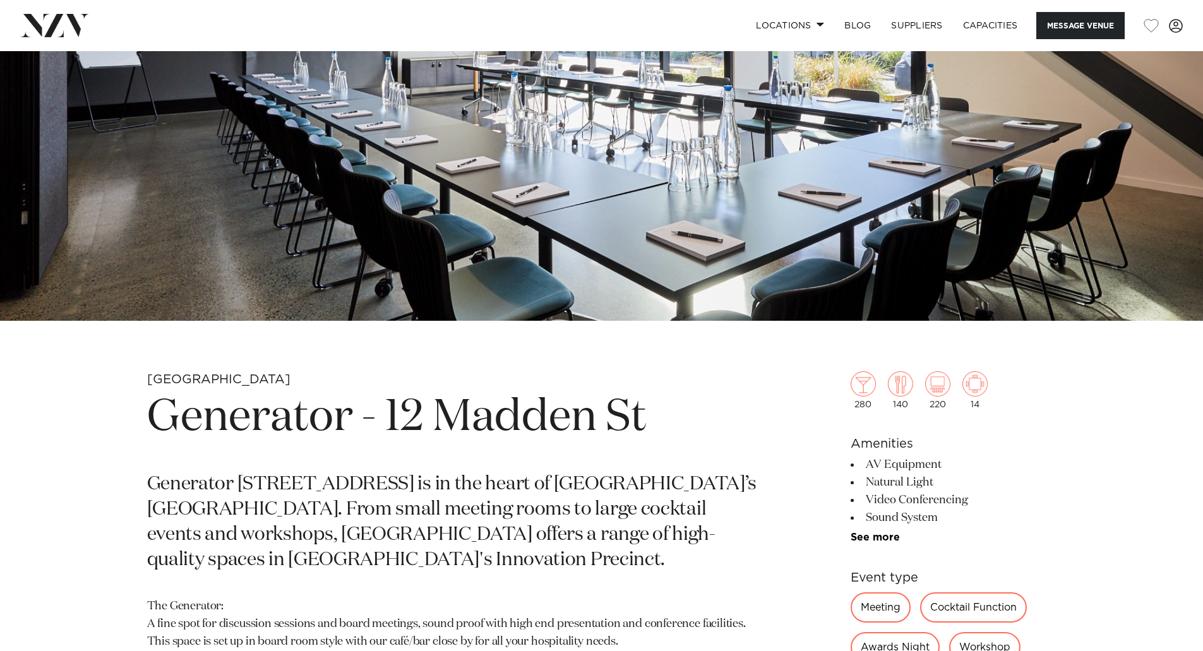
scroll to position [316, 0]
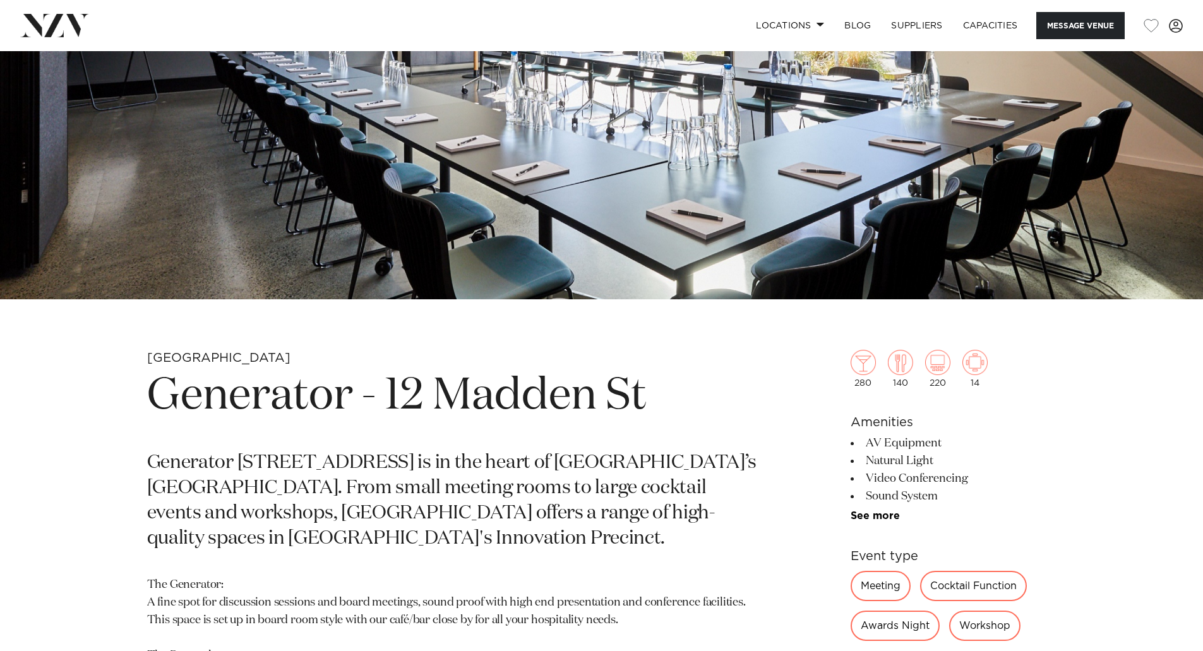
click at [589, 402] on h1 "Generator - 12 Madden St" at bounding box center [454, 397] width 614 height 58
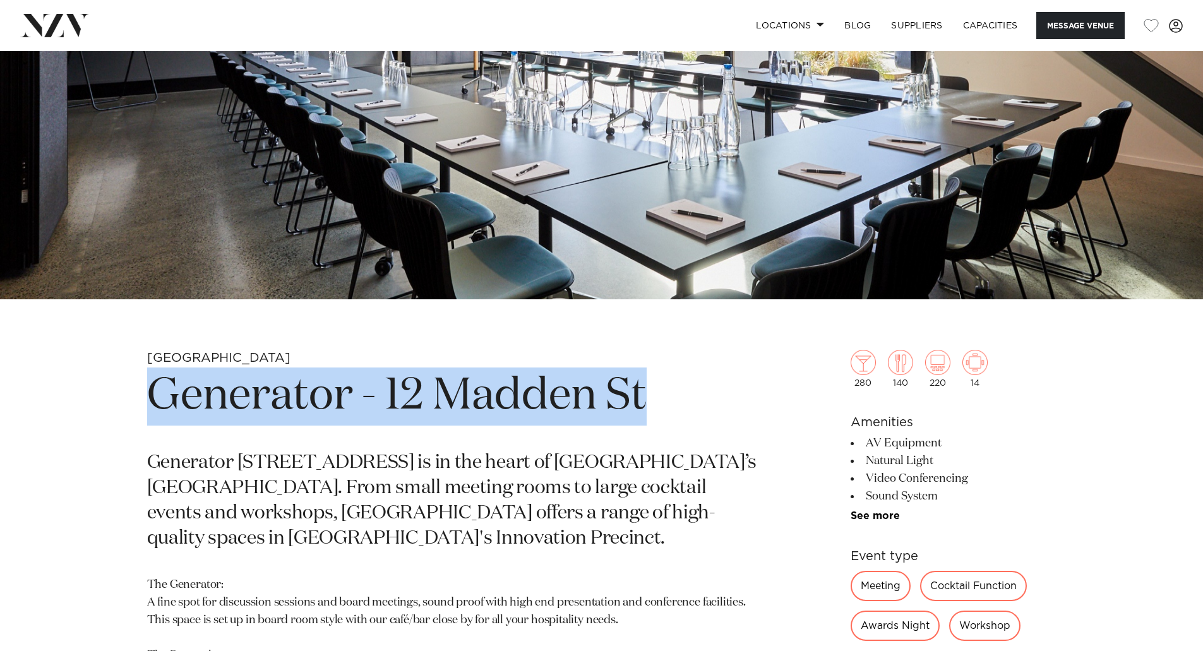
drag, startPoint x: 479, startPoint y: 404, endPoint x: 160, endPoint y: 410, distance: 319.0
click at [158, 413] on h1 "Generator - 12 Madden St" at bounding box center [454, 397] width 614 height 58
copy h1 "Generator - 12 Madden St"
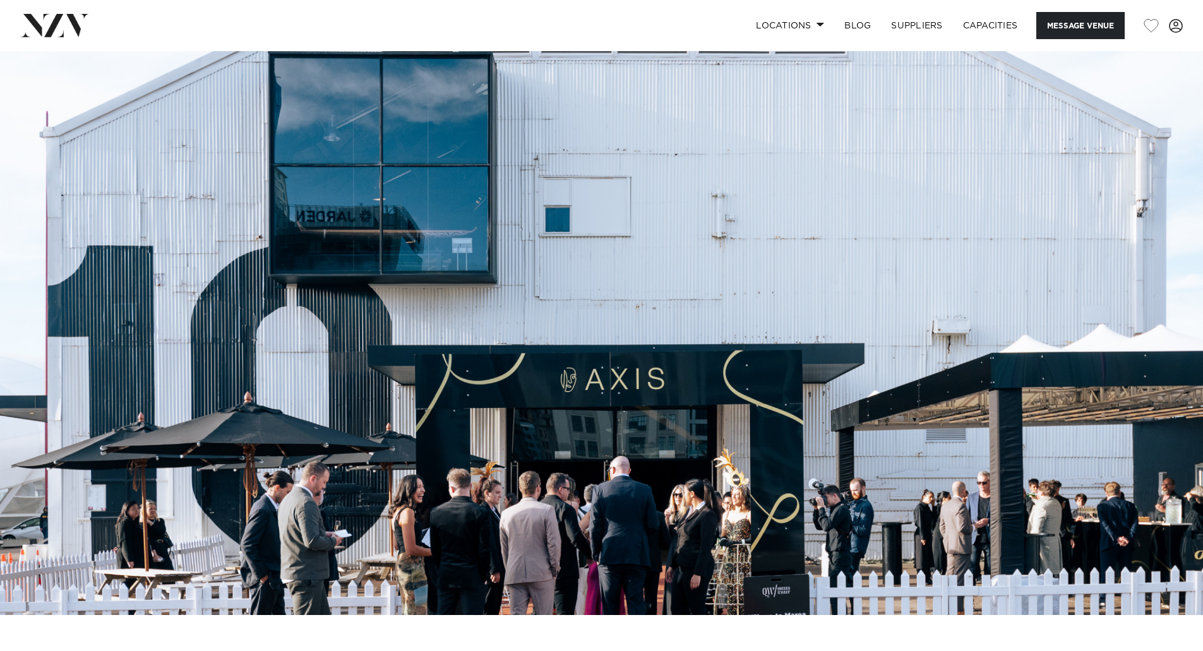
drag, startPoint x: 0, startPoint y: 0, endPoint x: 491, endPoint y: 333, distance: 593.8
click at [491, 333] on img at bounding box center [601, 333] width 1203 height 564
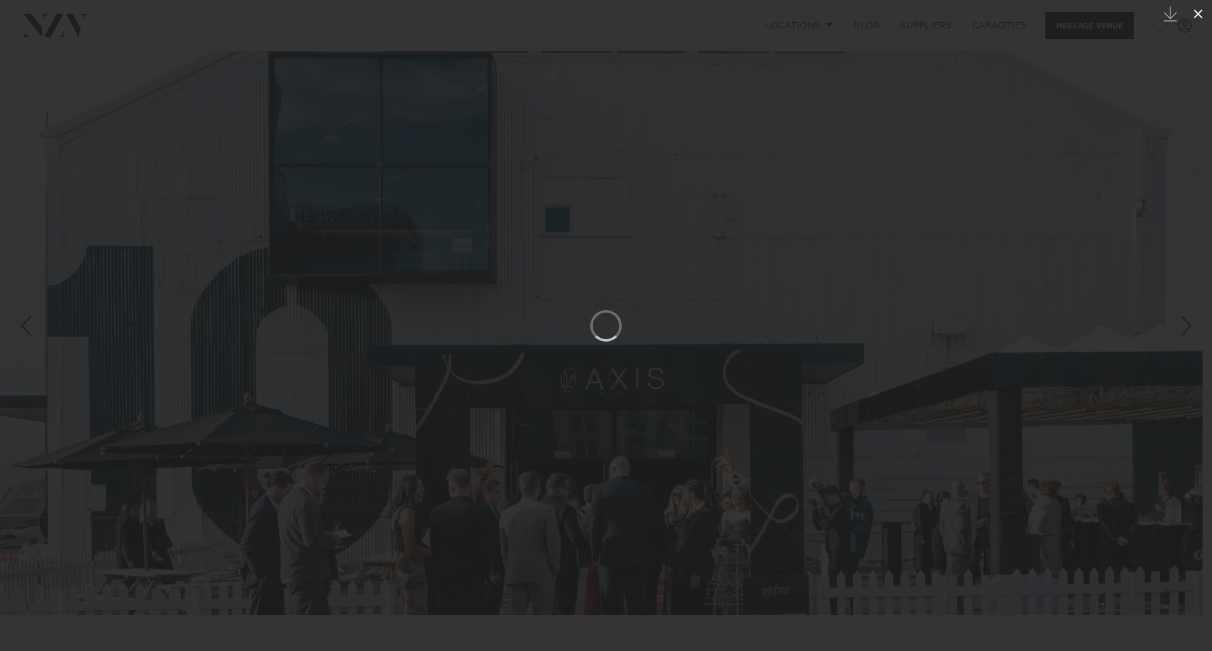
click at [1197, 15] on icon at bounding box center [1198, 13] width 15 height 15
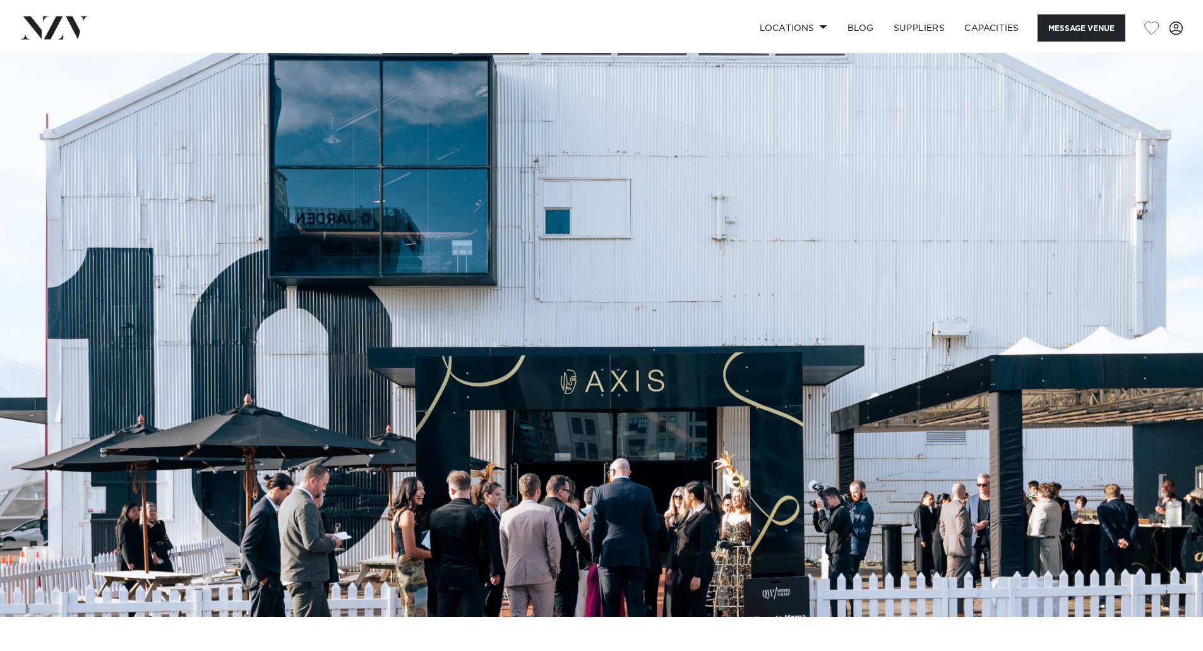
scroll to position [316, 0]
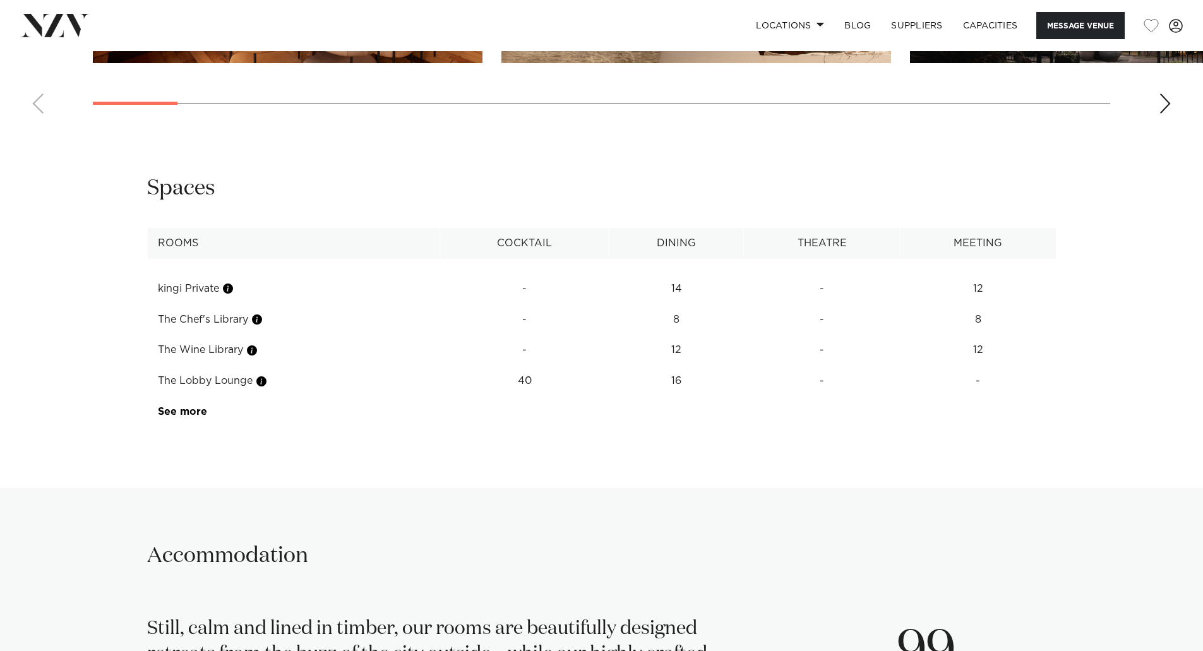
scroll to position [2084, 0]
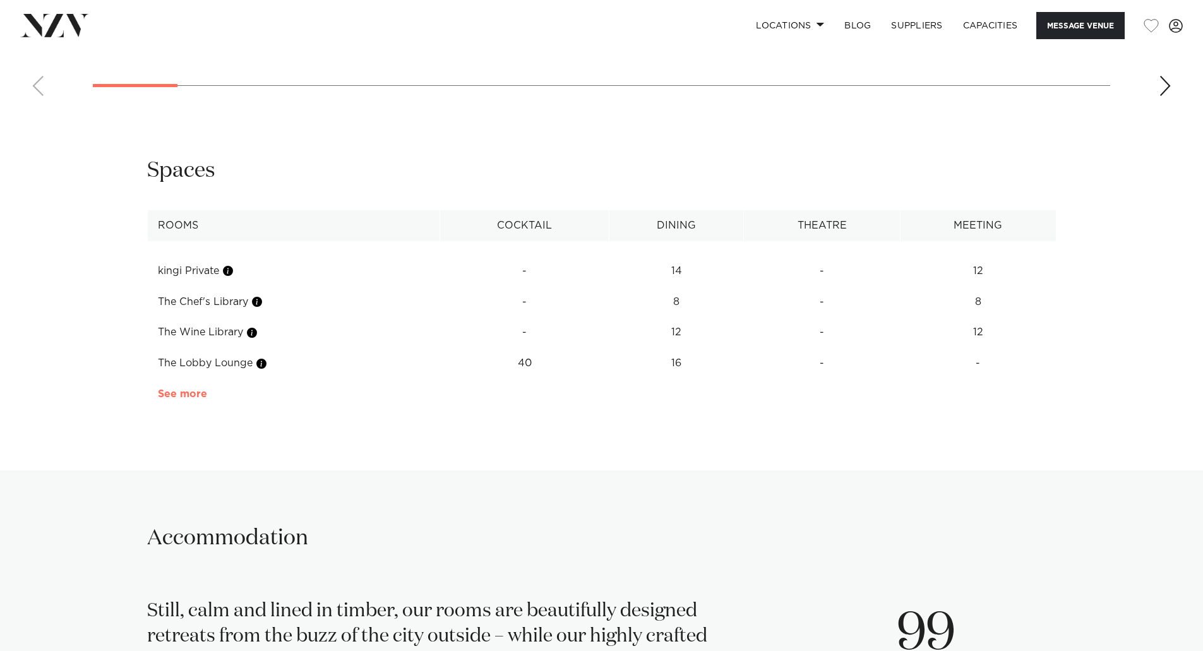
click at [176, 390] on link "See more" at bounding box center [207, 394] width 99 height 10
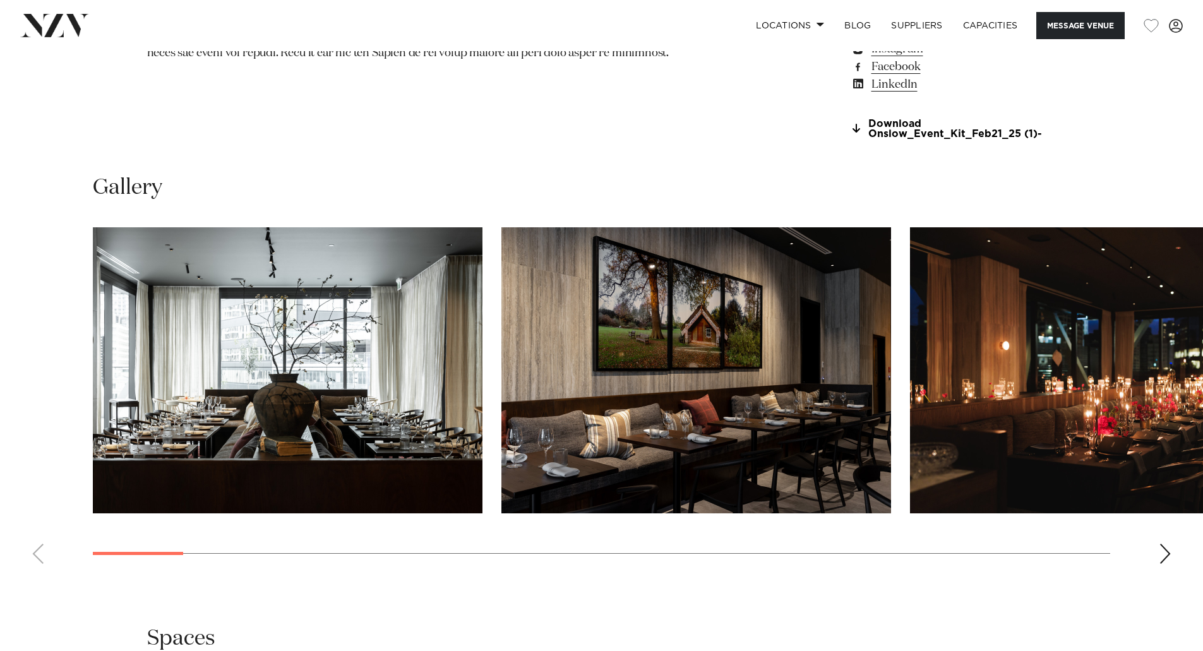
scroll to position [1200, 0]
